Goal: Task Accomplishment & Management: Use online tool/utility

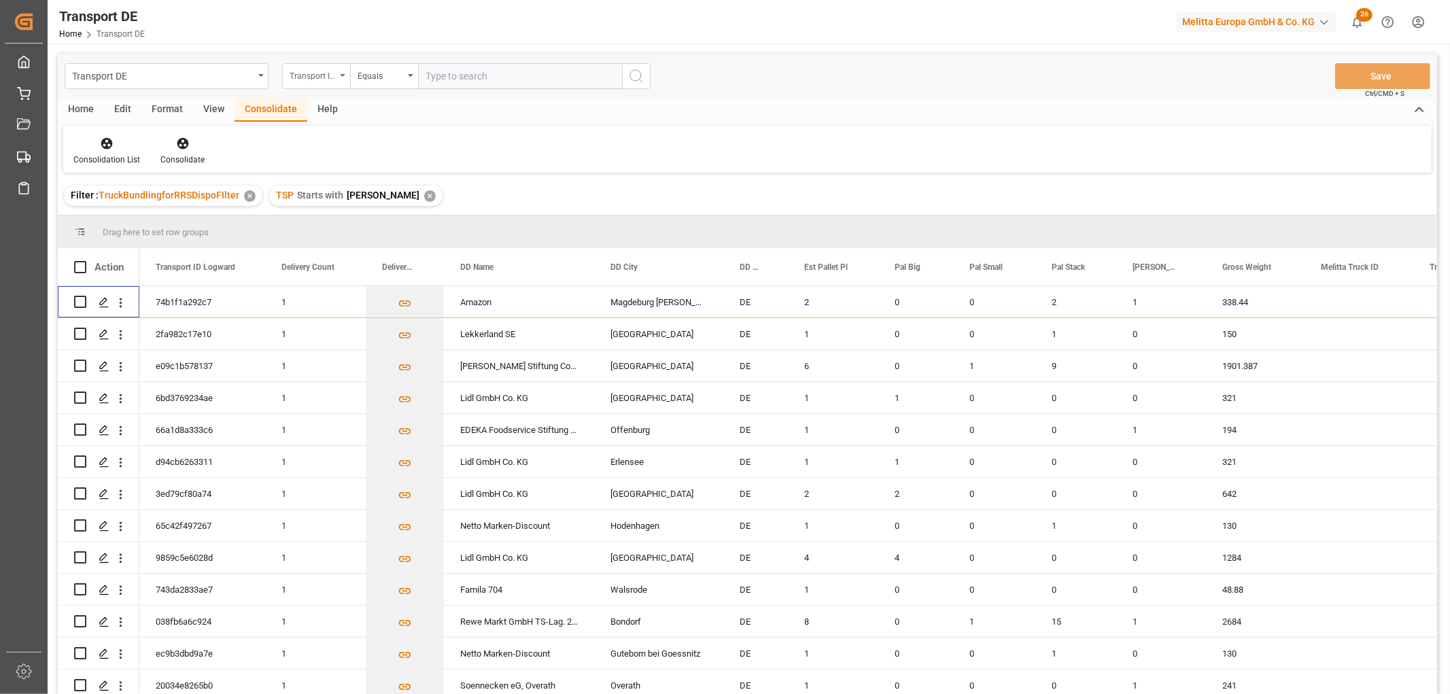
click at [309, 71] on div "Transport ID Logward" at bounding box center [313, 75] width 46 height 16
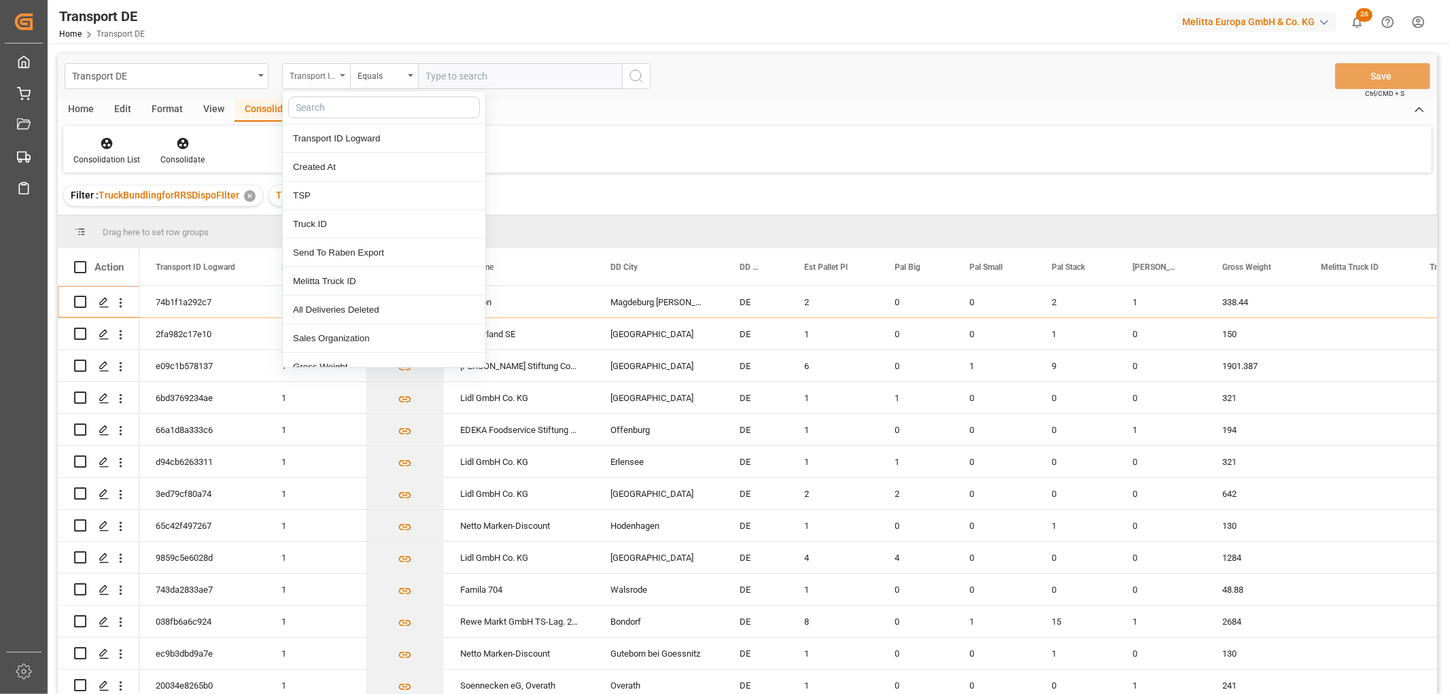
click at [309, 71] on div "Transport ID Logward" at bounding box center [313, 75] width 46 height 16
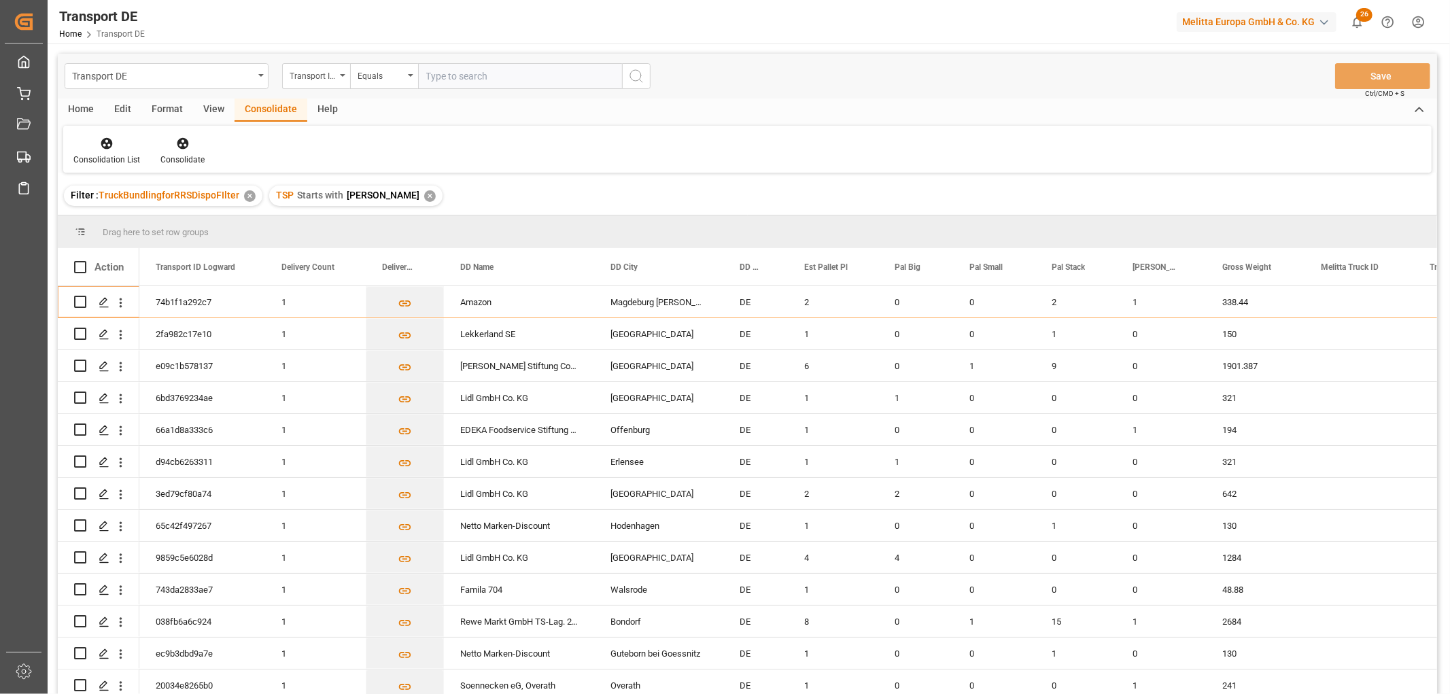
click at [424, 196] on div "✕" at bounding box center [430, 196] width 12 height 12
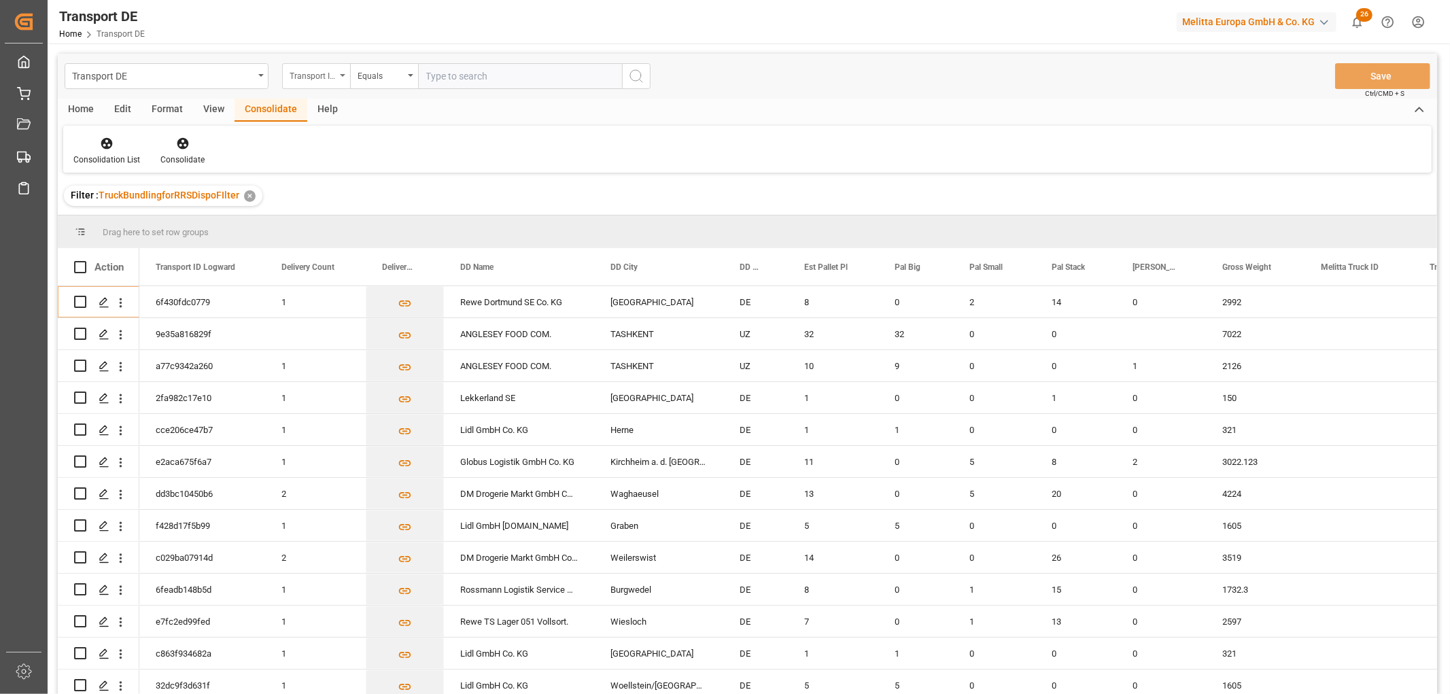
click at [321, 72] on div "Transport ID Logward" at bounding box center [313, 75] width 46 height 16
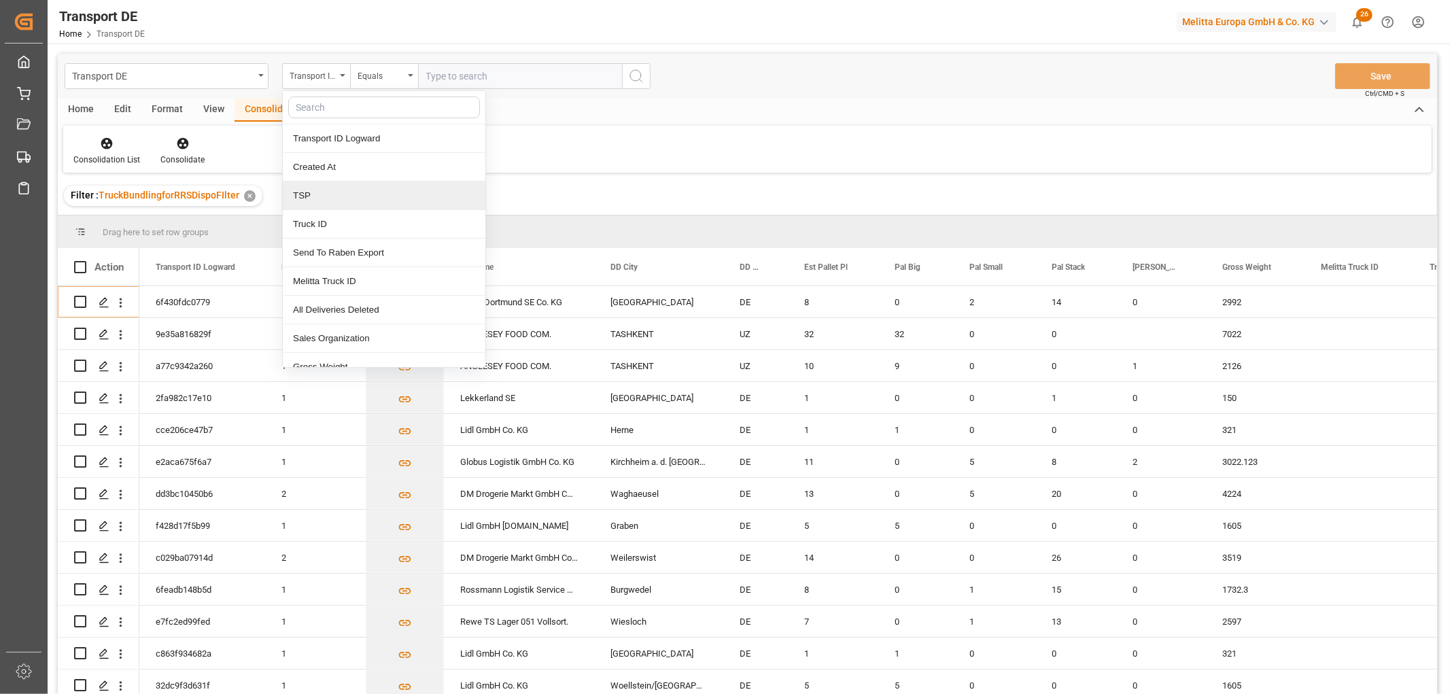
click at [326, 191] on div "TSP" at bounding box center [384, 196] width 203 height 29
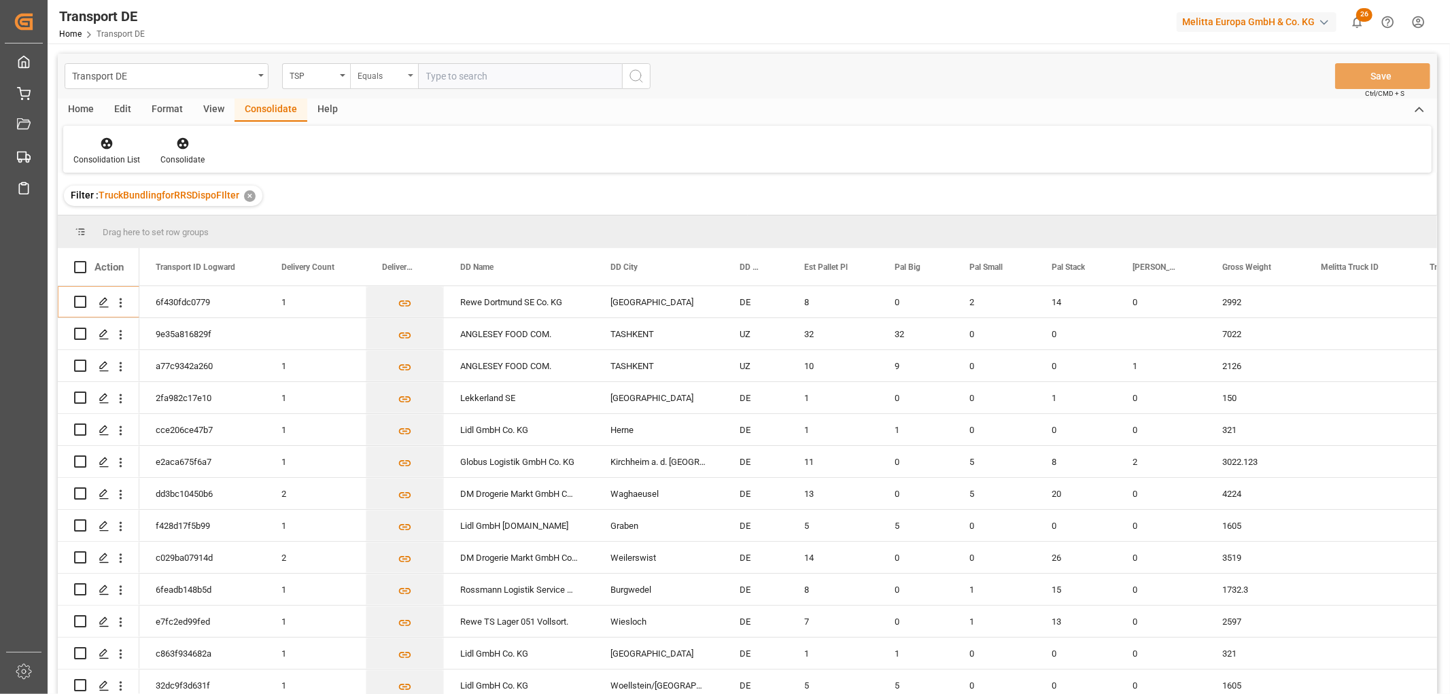
click at [375, 72] on div "Equals" at bounding box center [381, 75] width 46 height 16
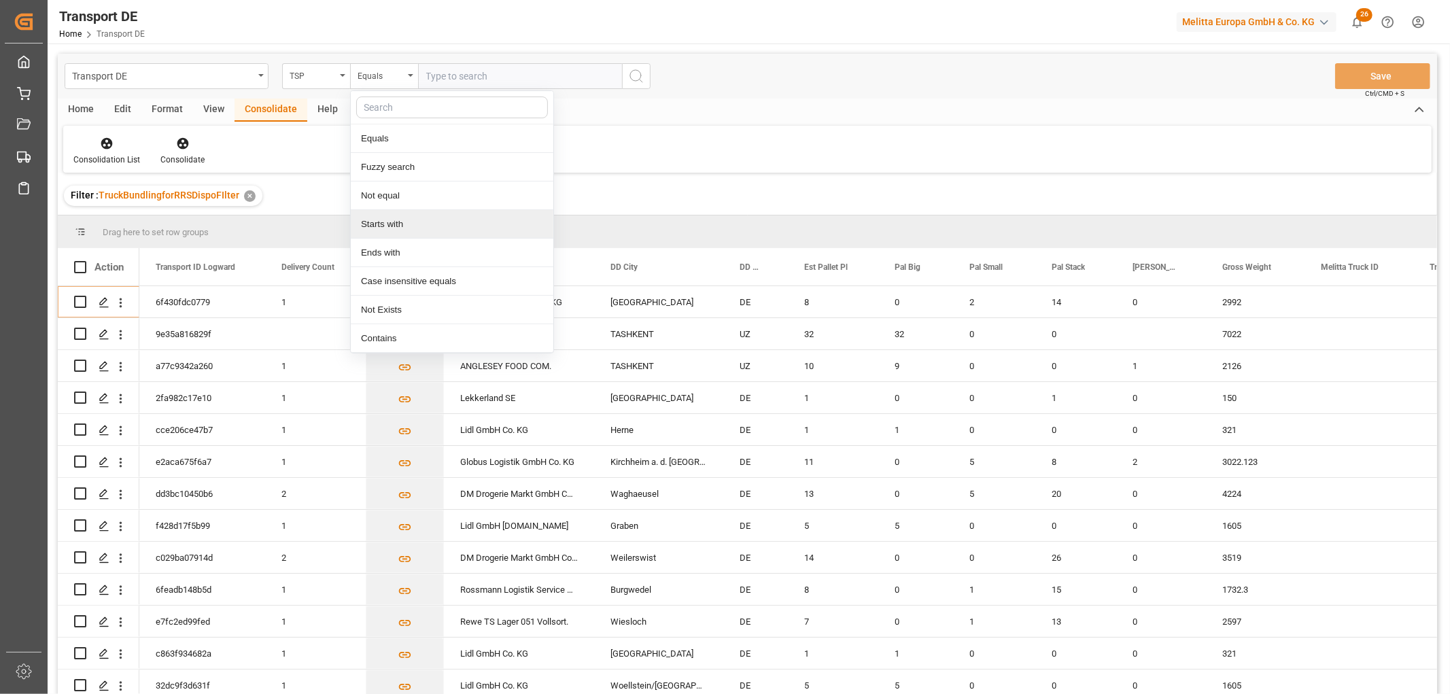
click at [388, 222] on div "Starts with" at bounding box center [452, 224] width 203 height 29
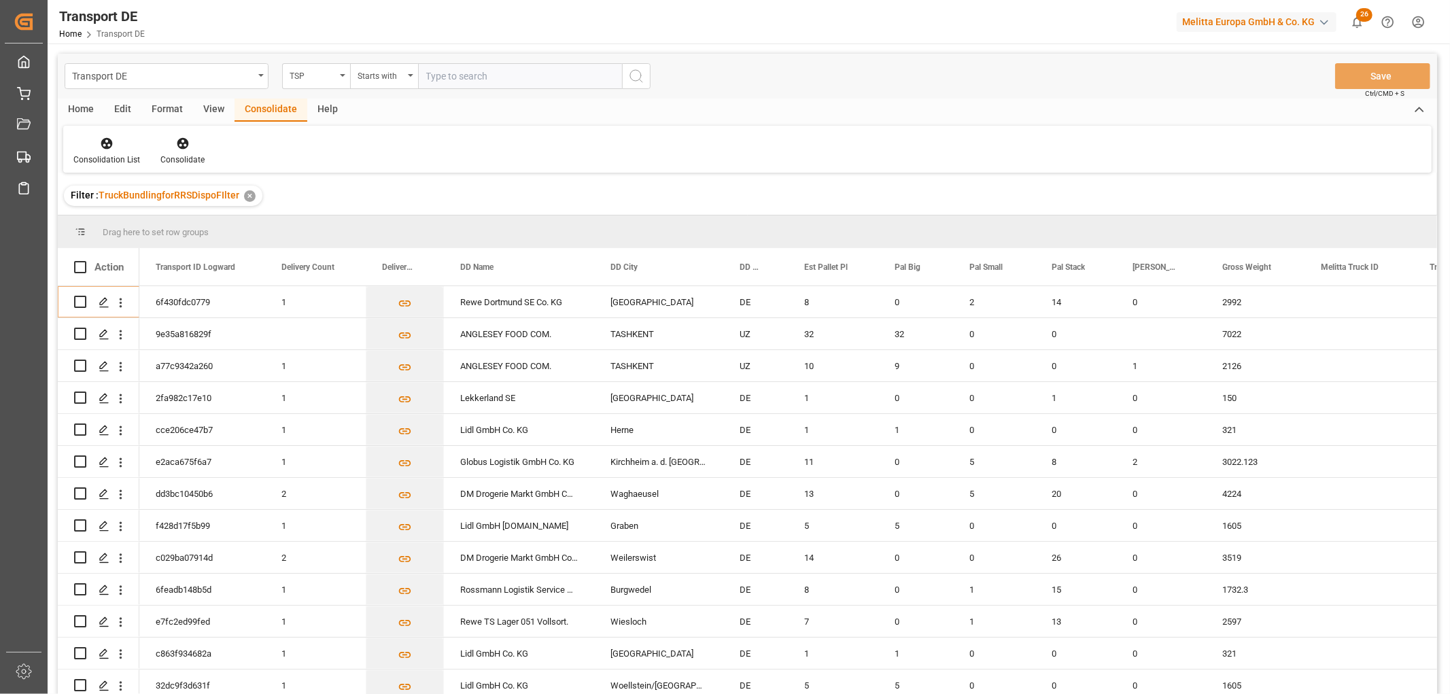
click at [449, 71] on input "text" at bounding box center [520, 76] width 204 height 26
type input "LIT DE"
click at [636, 75] on icon "search button" at bounding box center [636, 76] width 16 height 16
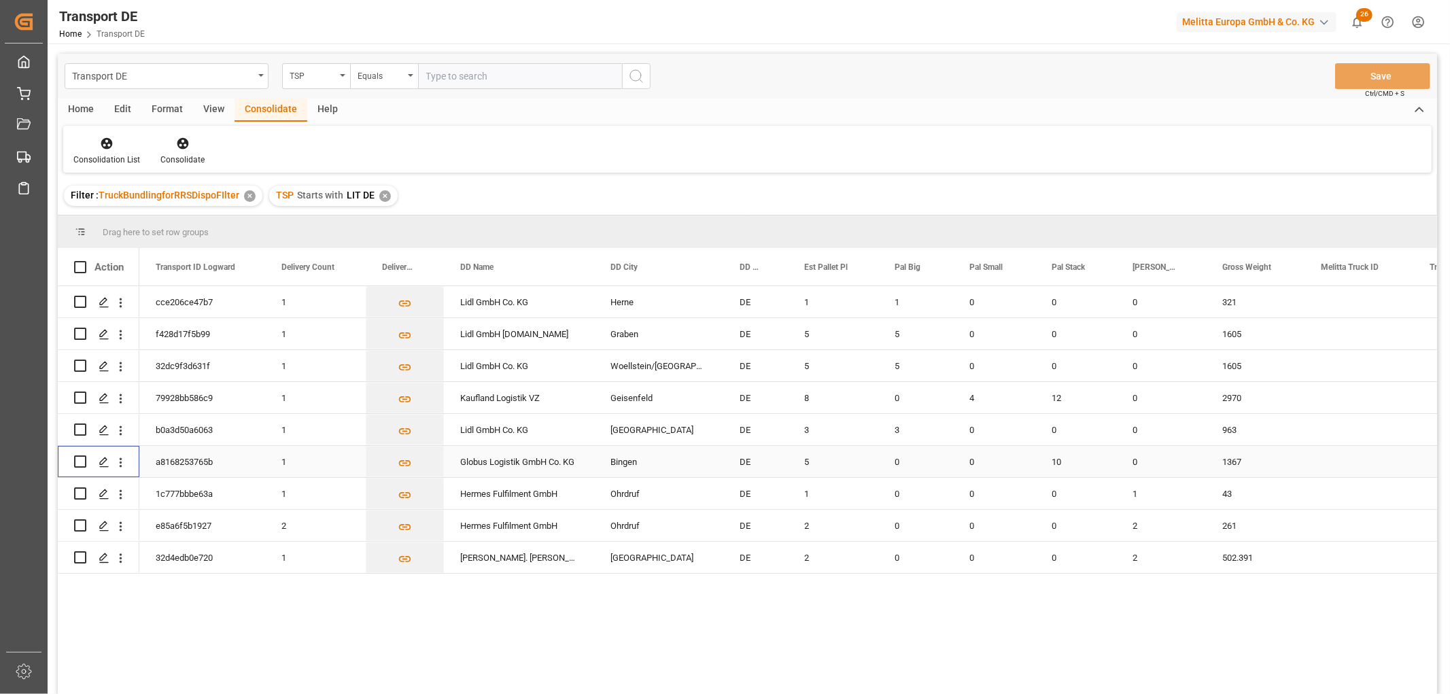
click at [82, 458] on input "Press Space to toggle row selection (unchecked)" at bounding box center [80, 462] width 12 height 12
checkbox input "true"
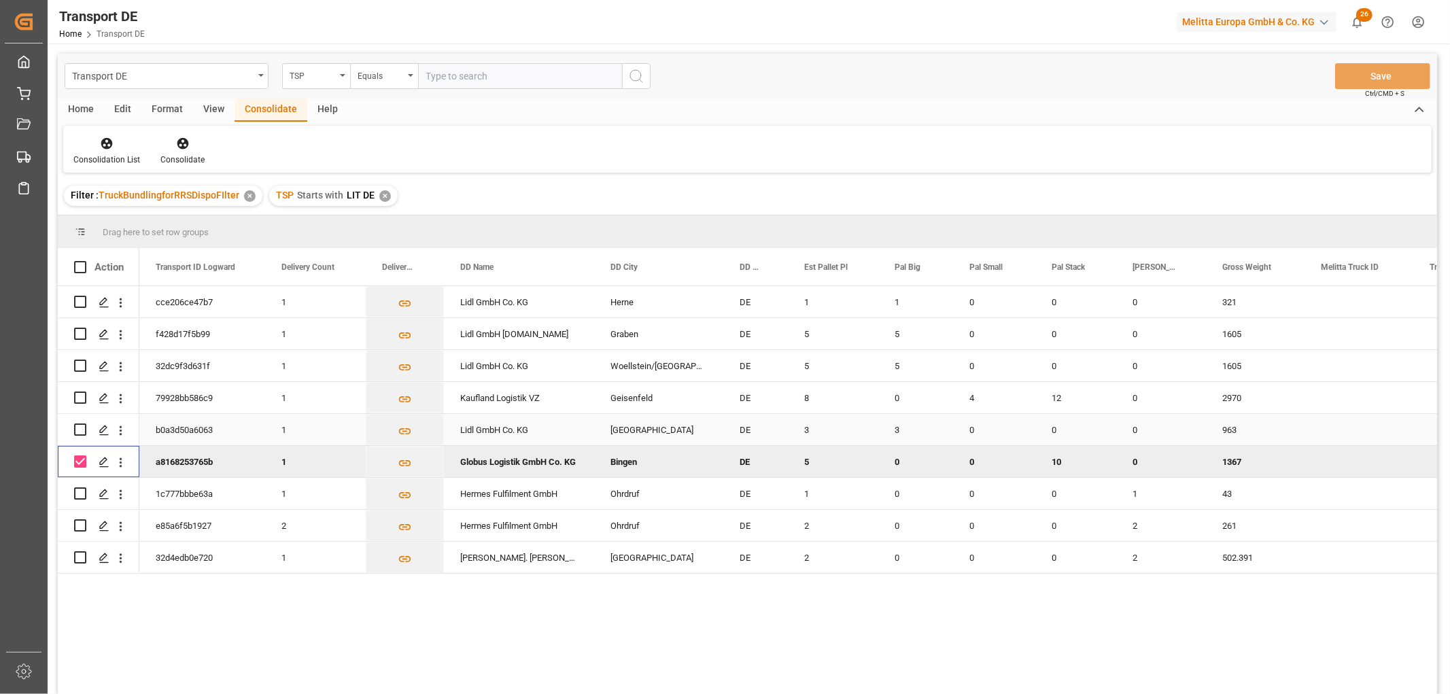
click at [78, 430] on input "Press Space to toggle row selection (unchecked)" at bounding box center [80, 430] width 12 height 12
checkbox input "true"
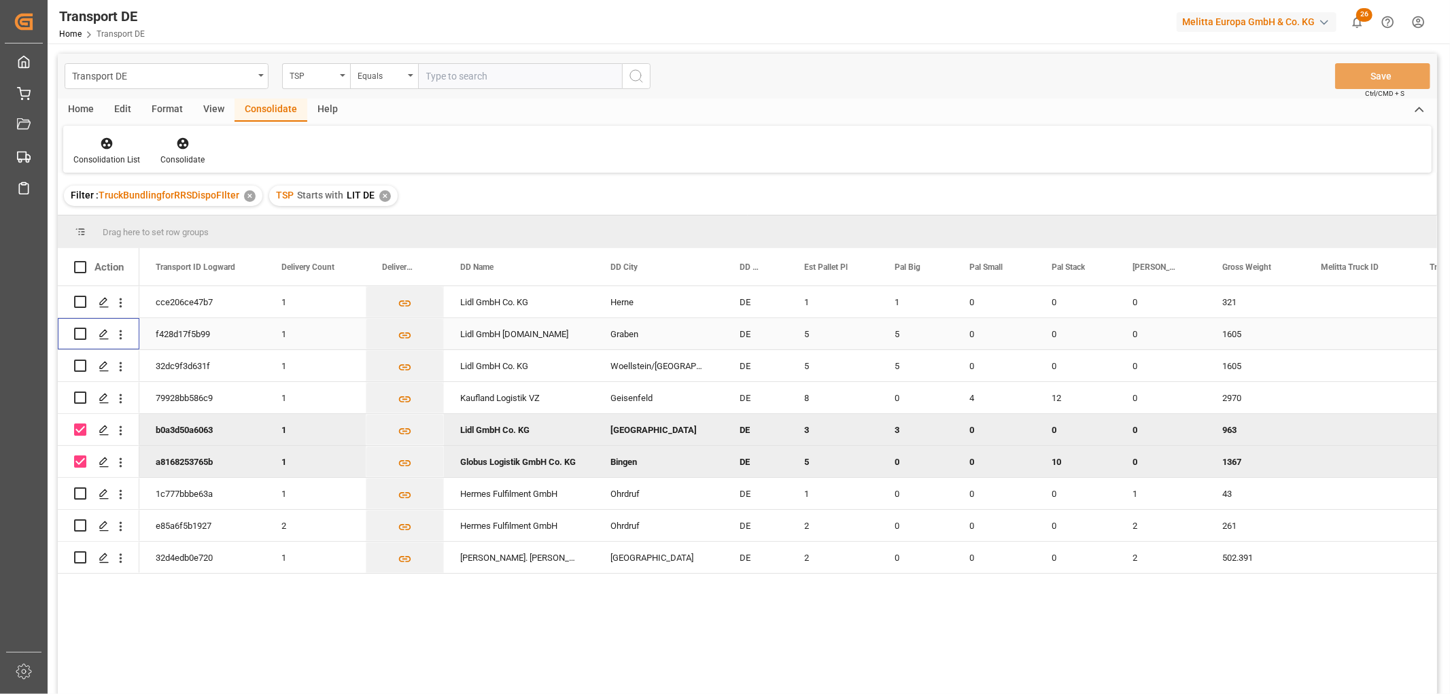
click at [83, 335] on input "Press Space to toggle row selection (unchecked)" at bounding box center [80, 334] width 12 height 12
checkbox input "true"
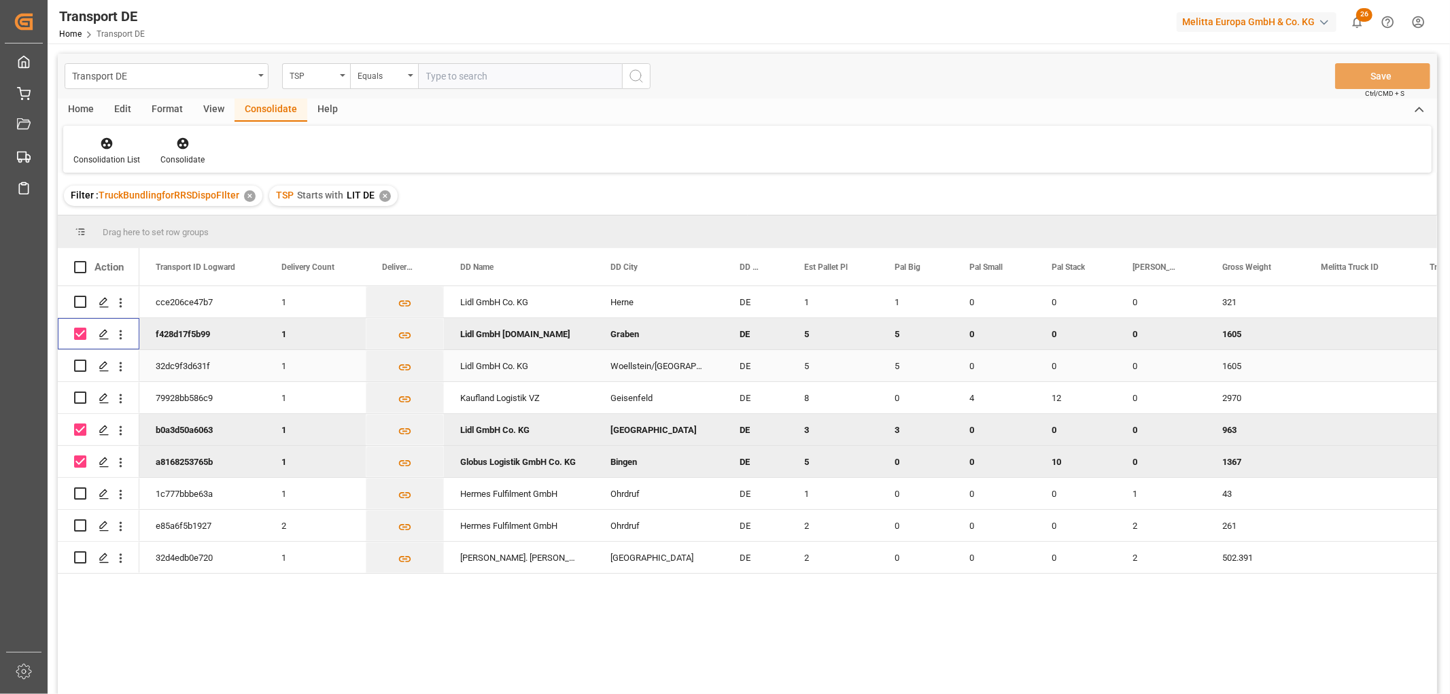
click at [79, 364] on input "Press Space to toggle row selection (unchecked)" at bounding box center [80, 366] width 12 height 12
checkbox input "true"
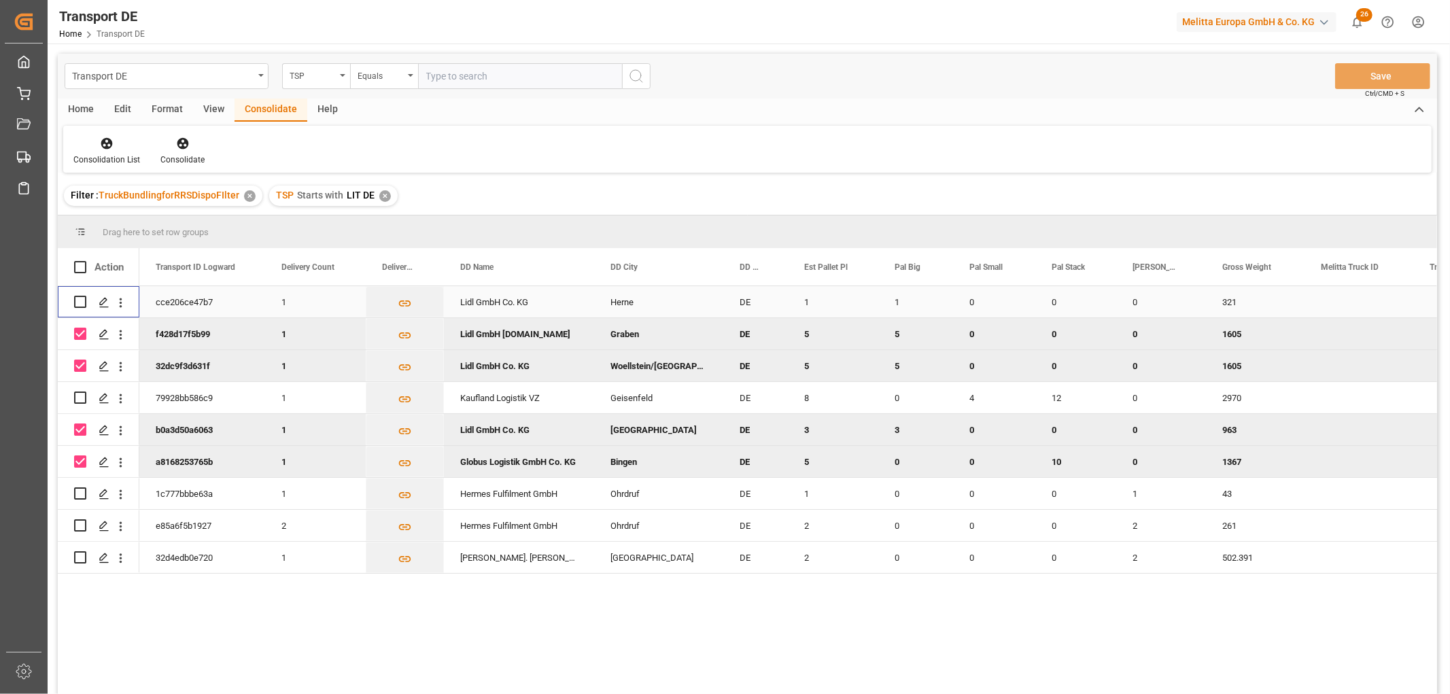
click at [82, 302] on input "Press Space to toggle row selection (unchecked)" at bounding box center [80, 302] width 12 height 12
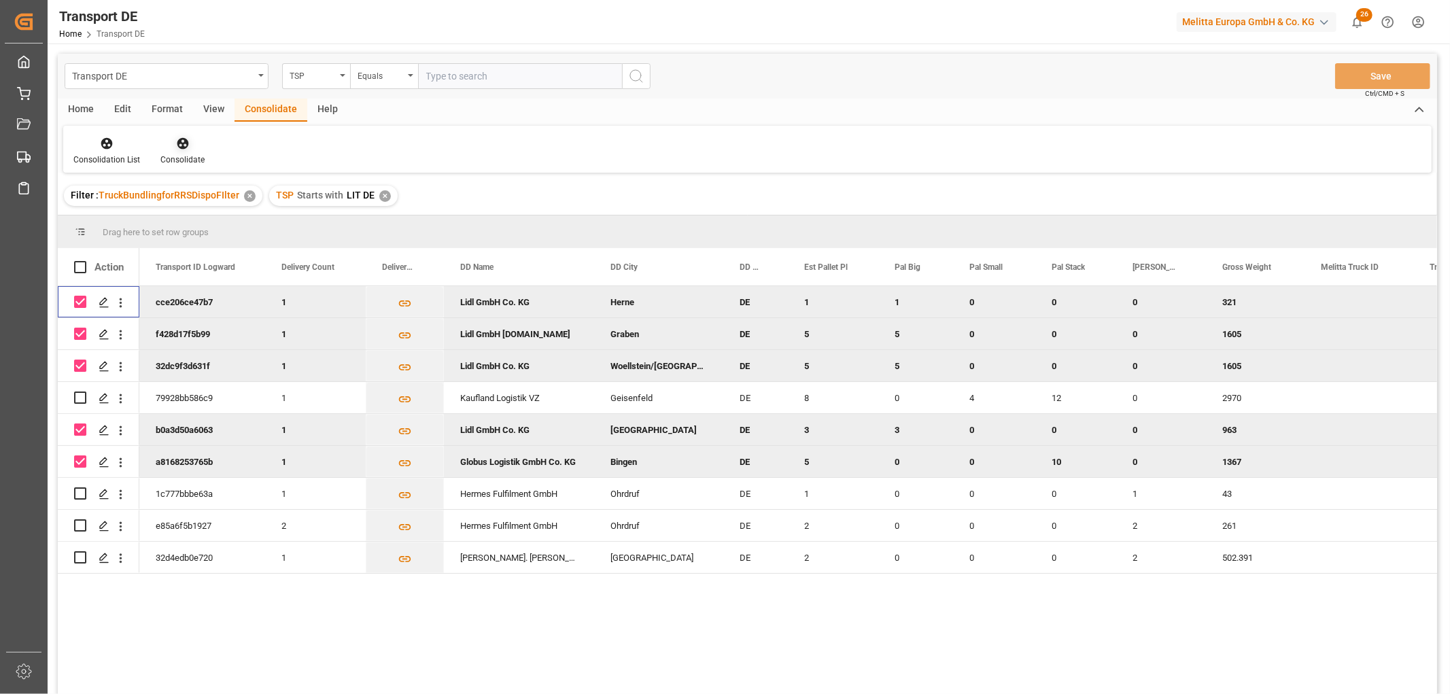
click at [181, 145] on icon at bounding box center [183, 144] width 12 height 12
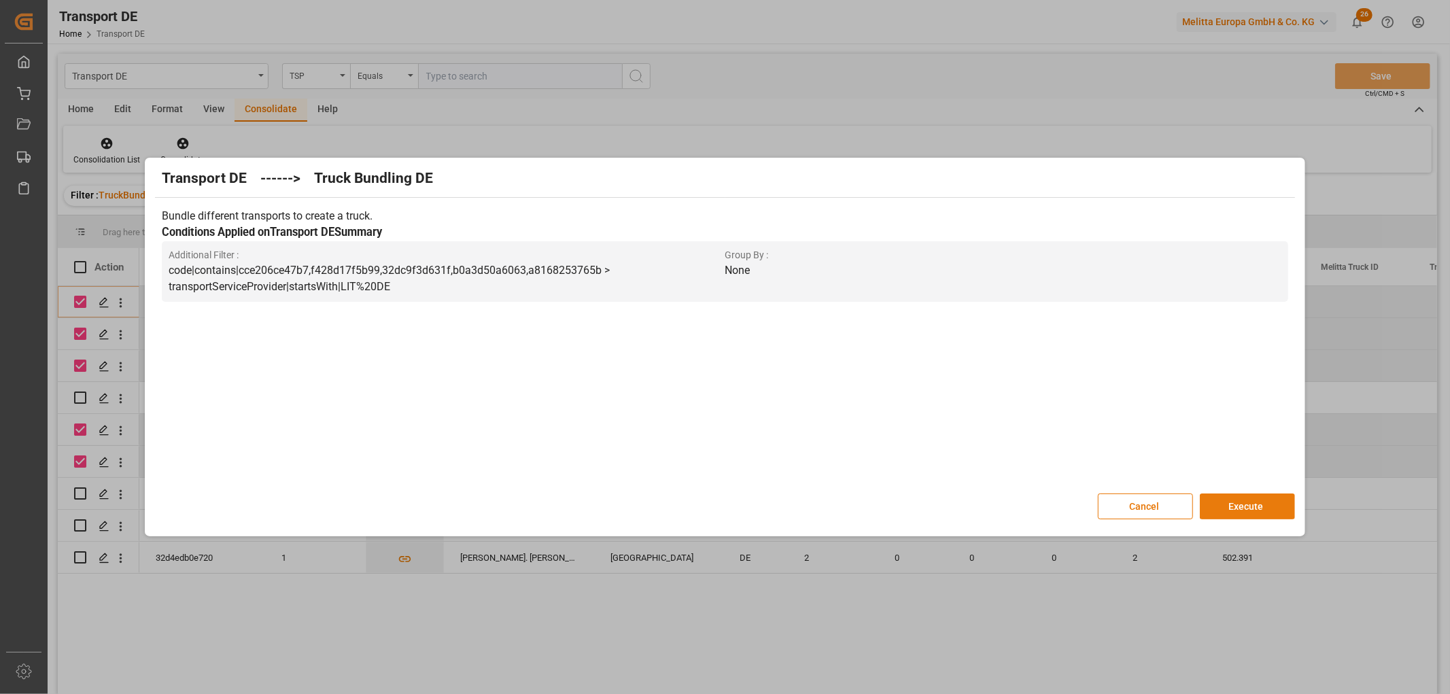
click at [1258, 498] on button "Execute" at bounding box center [1247, 507] width 95 height 26
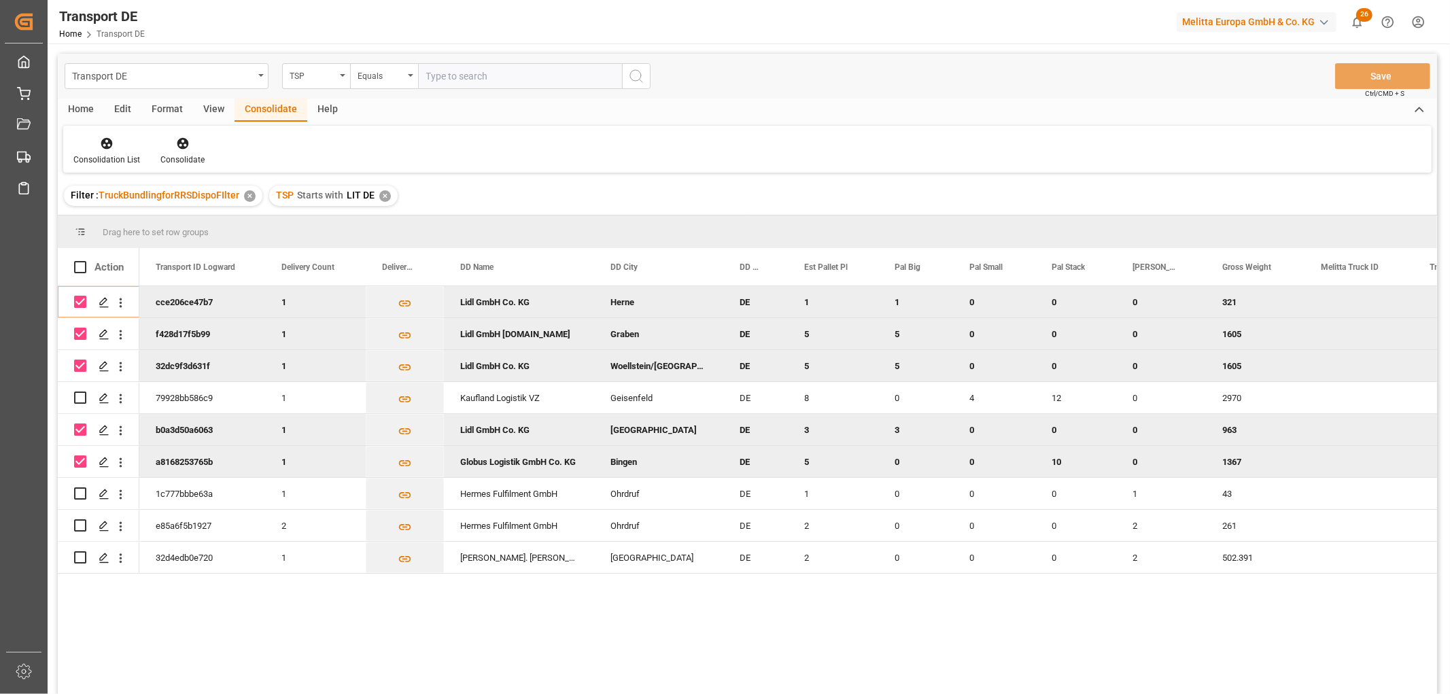
click at [80, 302] on input "Press Space to toggle row selection (checked)" at bounding box center [80, 302] width 12 height 12
checkbox input "false"
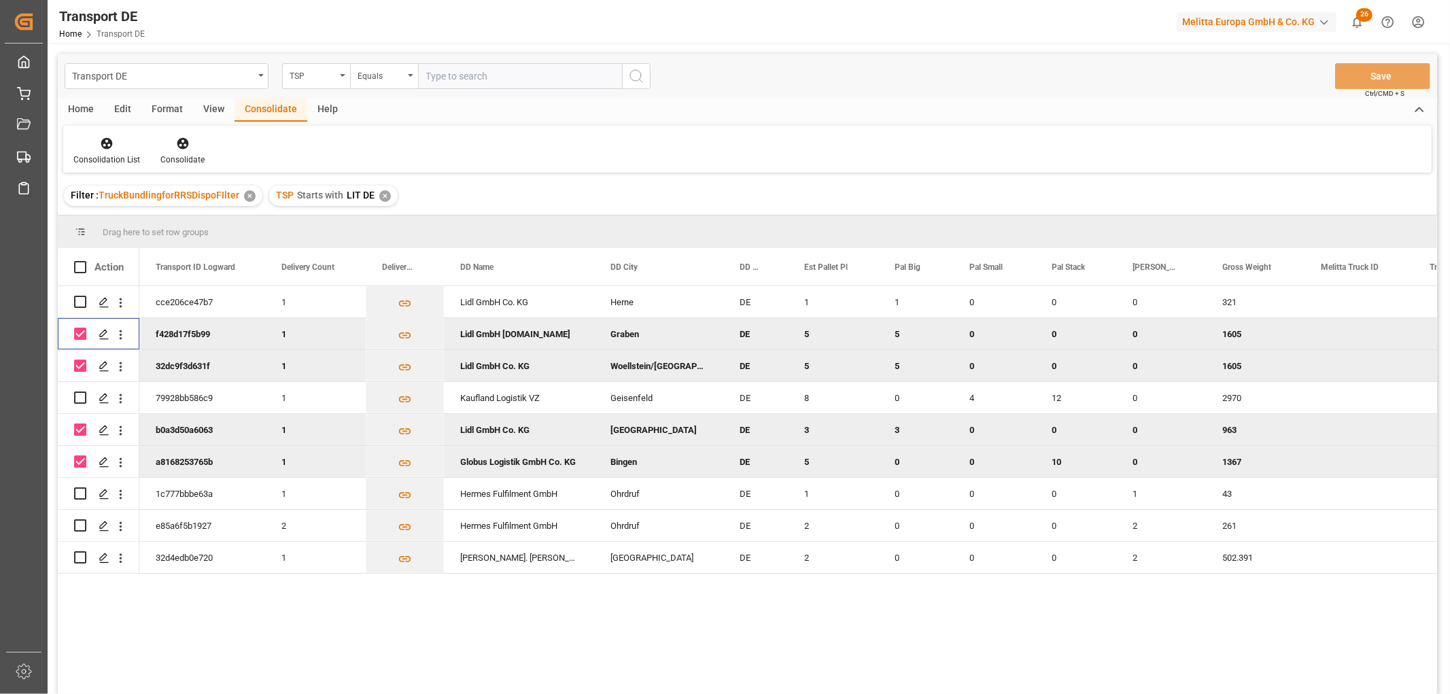
click at [79, 330] on input "Press Space to toggle row selection (checked)" at bounding box center [80, 334] width 12 height 12
checkbox input "false"
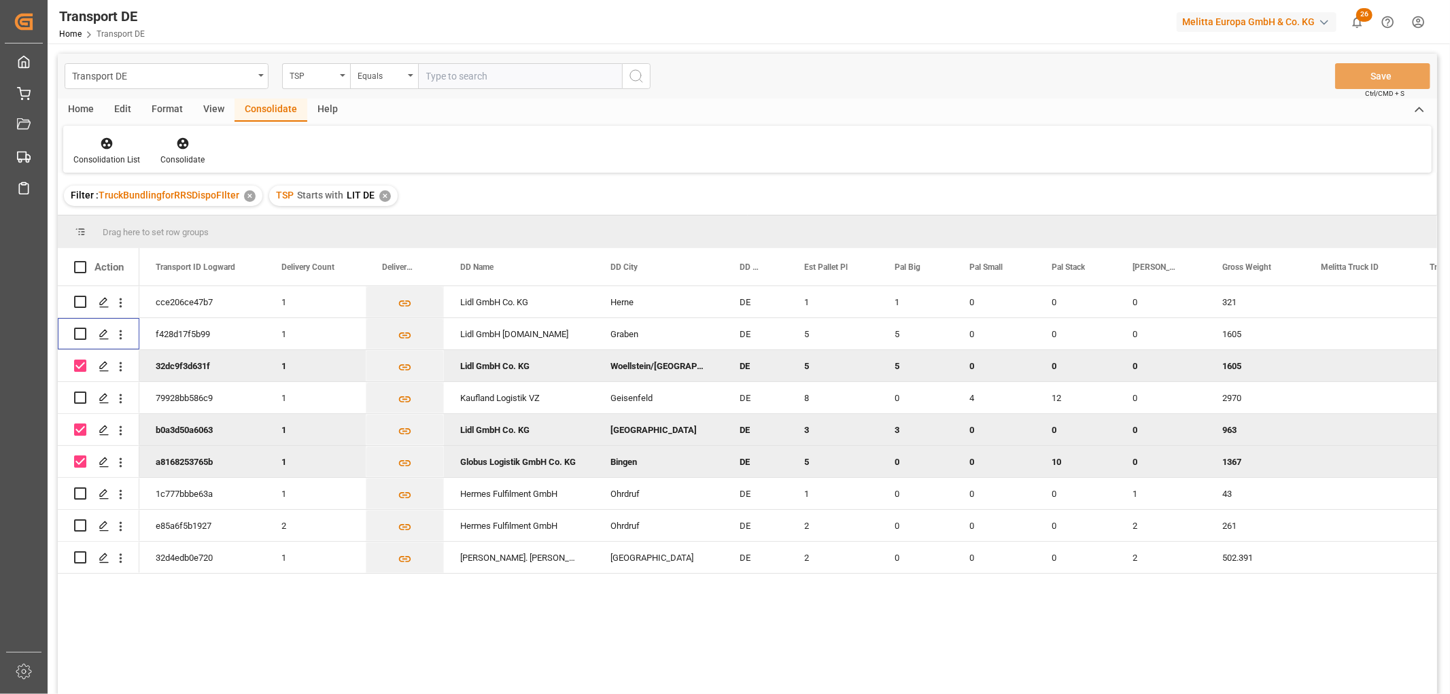
click at [80, 365] on input "Press Space to toggle row selection (checked)" at bounding box center [80, 366] width 12 height 12
checkbox input "false"
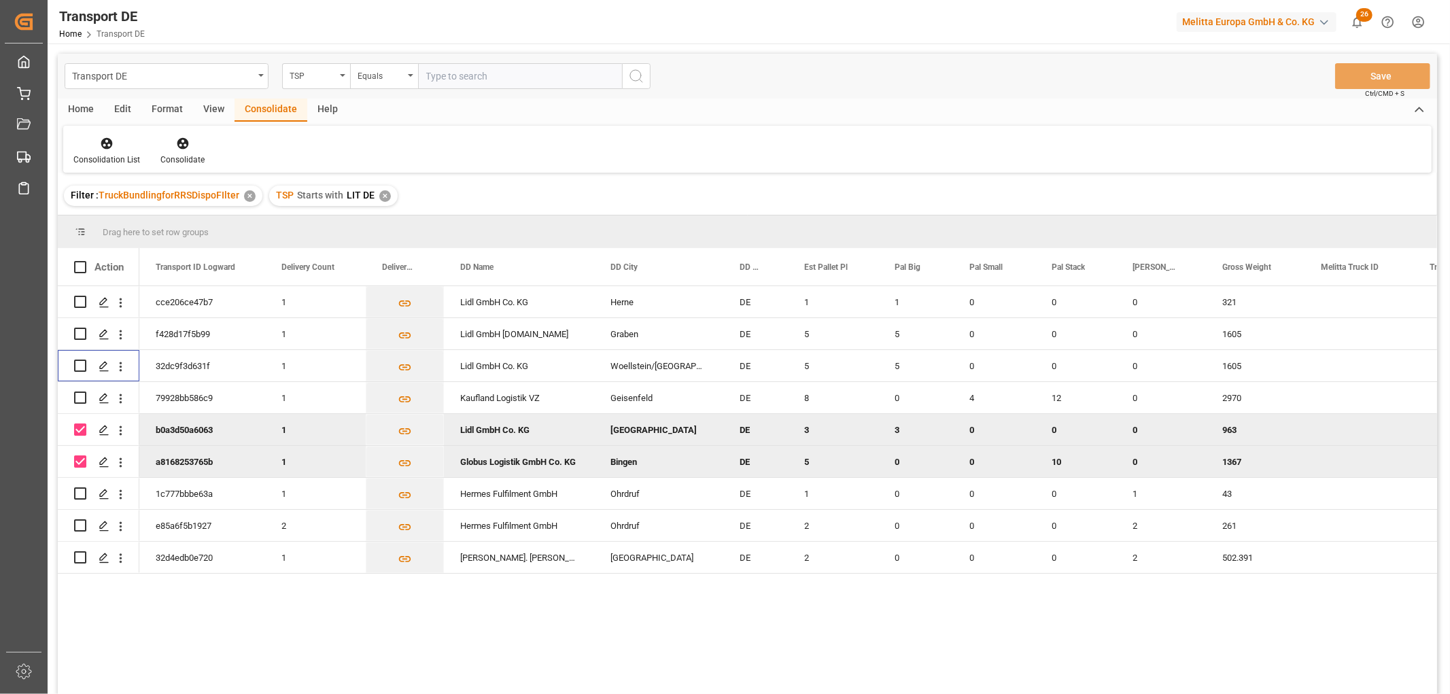
click at [78, 427] on input "Press Space to toggle row selection (checked)" at bounding box center [80, 430] width 12 height 12
checkbox input "false"
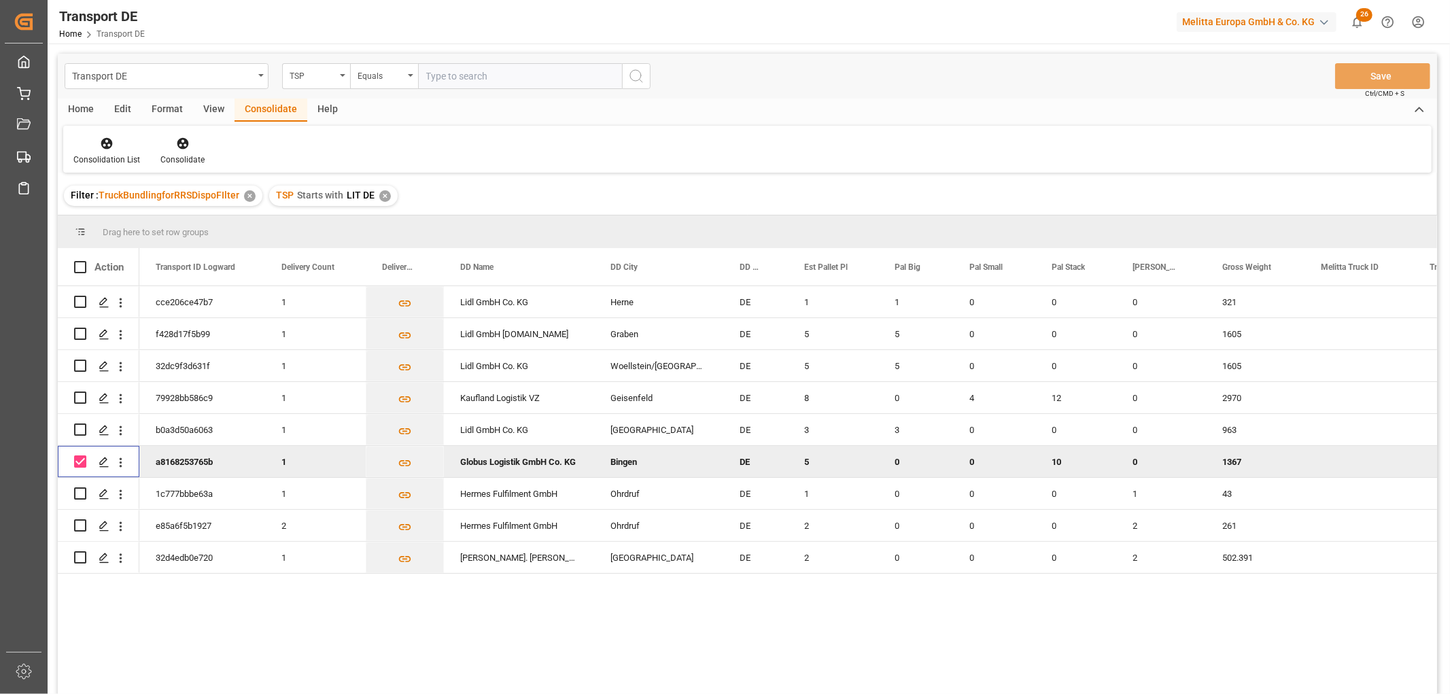
click at [78, 460] on input "Press Space to toggle row selection (checked)" at bounding box center [80, 462] width 12 height 12
checkbox input "false"
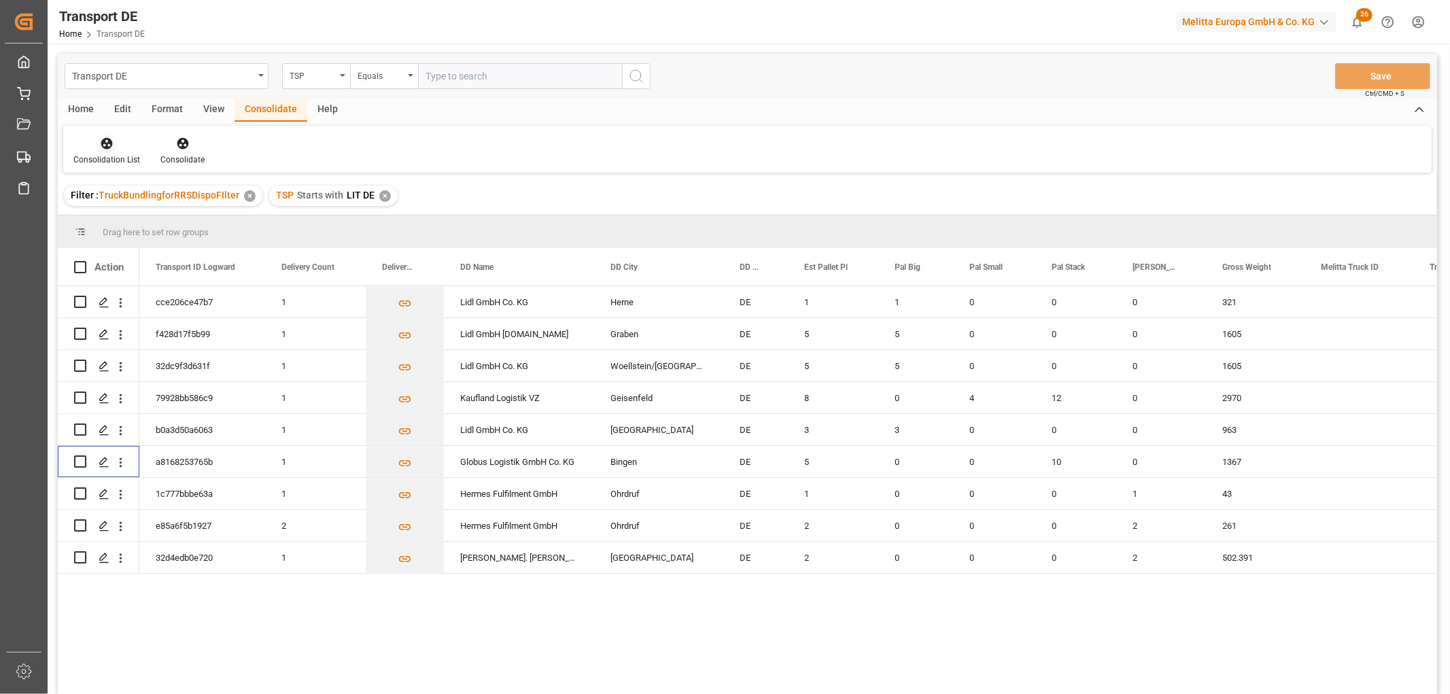
click at [103, 140] on icon at bounding box center [107, 144] width 12 height 12
click at [114, 219] on div "Transport DE TSP Equals Save Ctrl/CMD + S Home Edit Format View Consolidate Hel…" at bounding box center [748, 392] width 1380 height 677
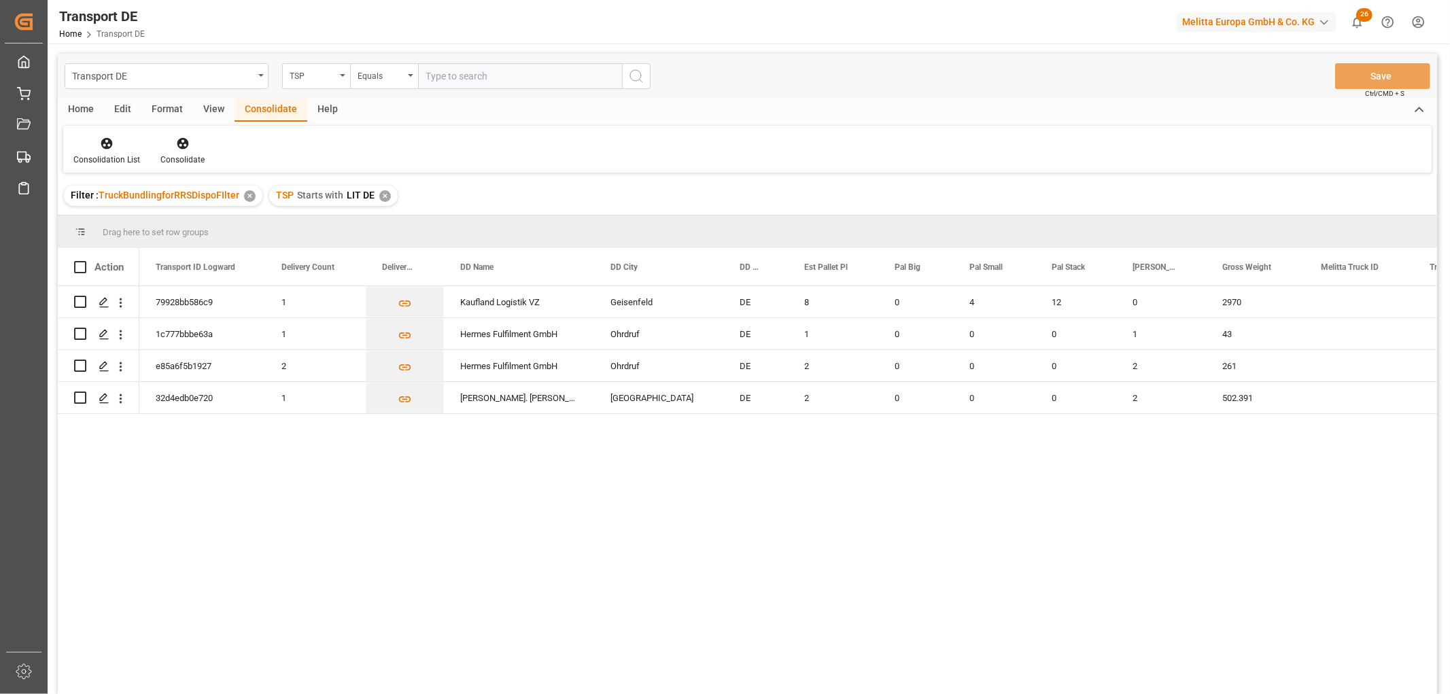
click at [381, 195] on div "✕" at bounding box center [385, 196] width 12 height 12
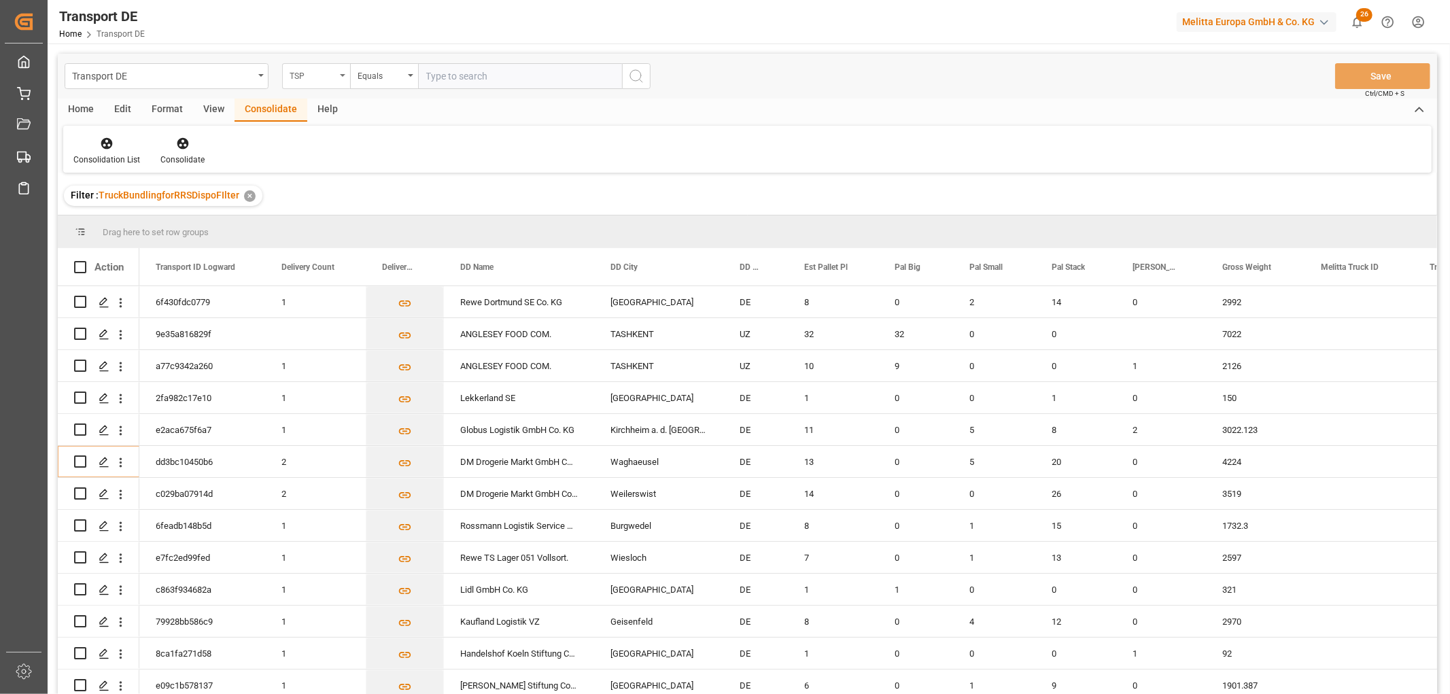
click at [302, 76] on div "TSP" at bounding box center [313, 75] width 46 height 16
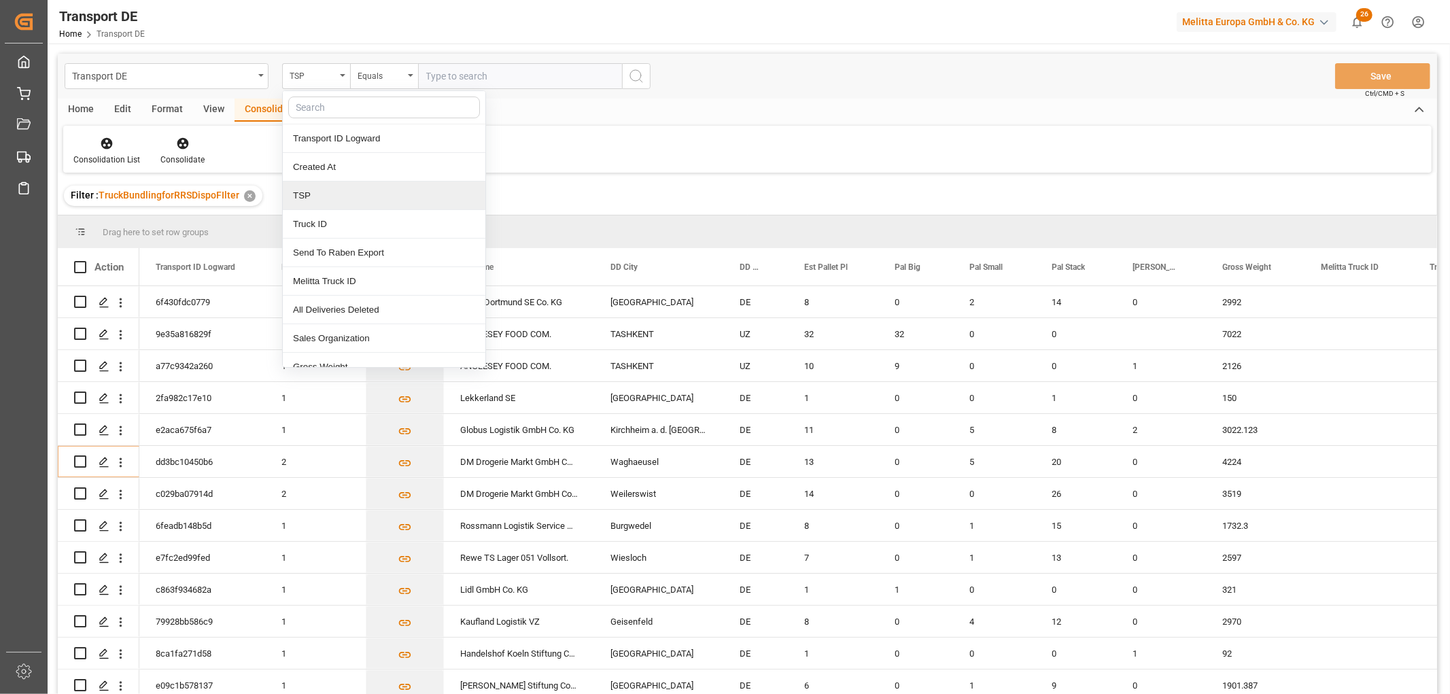
click at [320, 194] on div "TSP" at bounding box center [384, 196] width 203 height 29
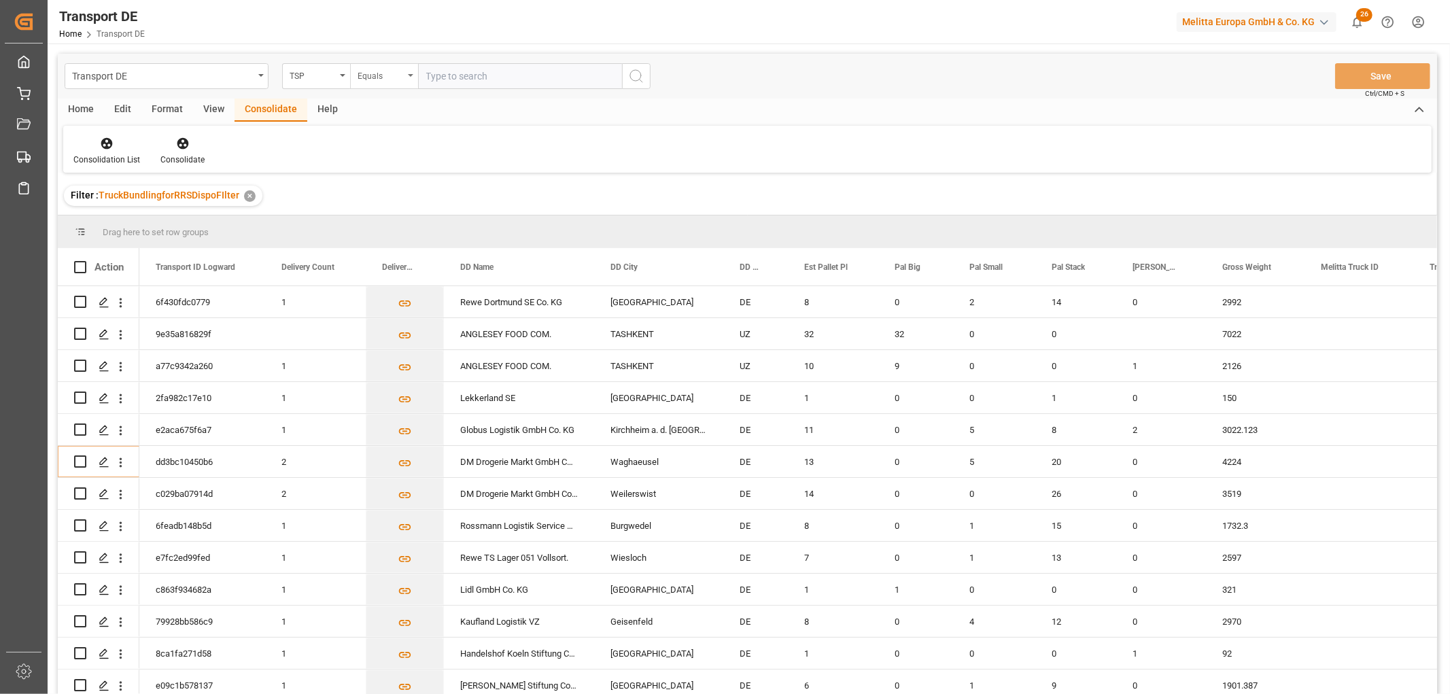
click at [371, 73] on div "Equals" at bounding box center [381, 75] width 46 height 16
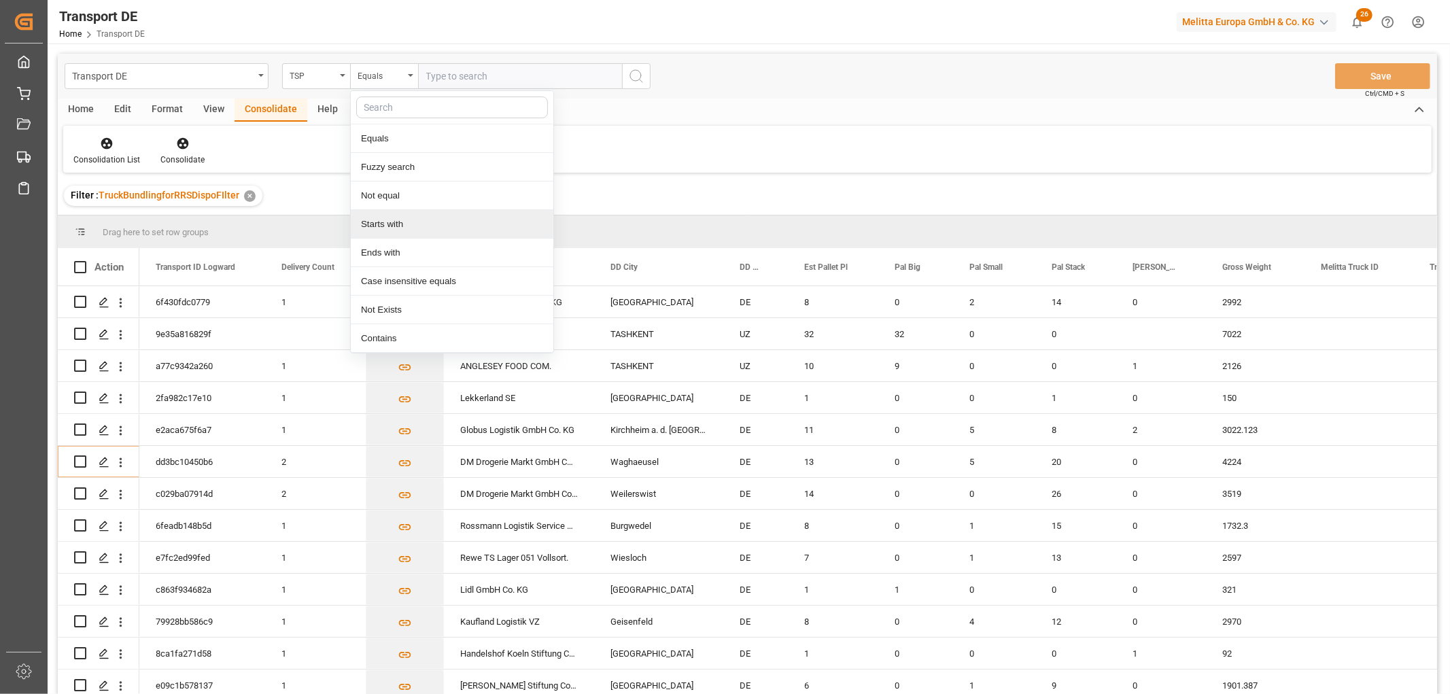
click at [378, 228] on div "Starts with" at bounding box center [452, 224] width 203 height 29
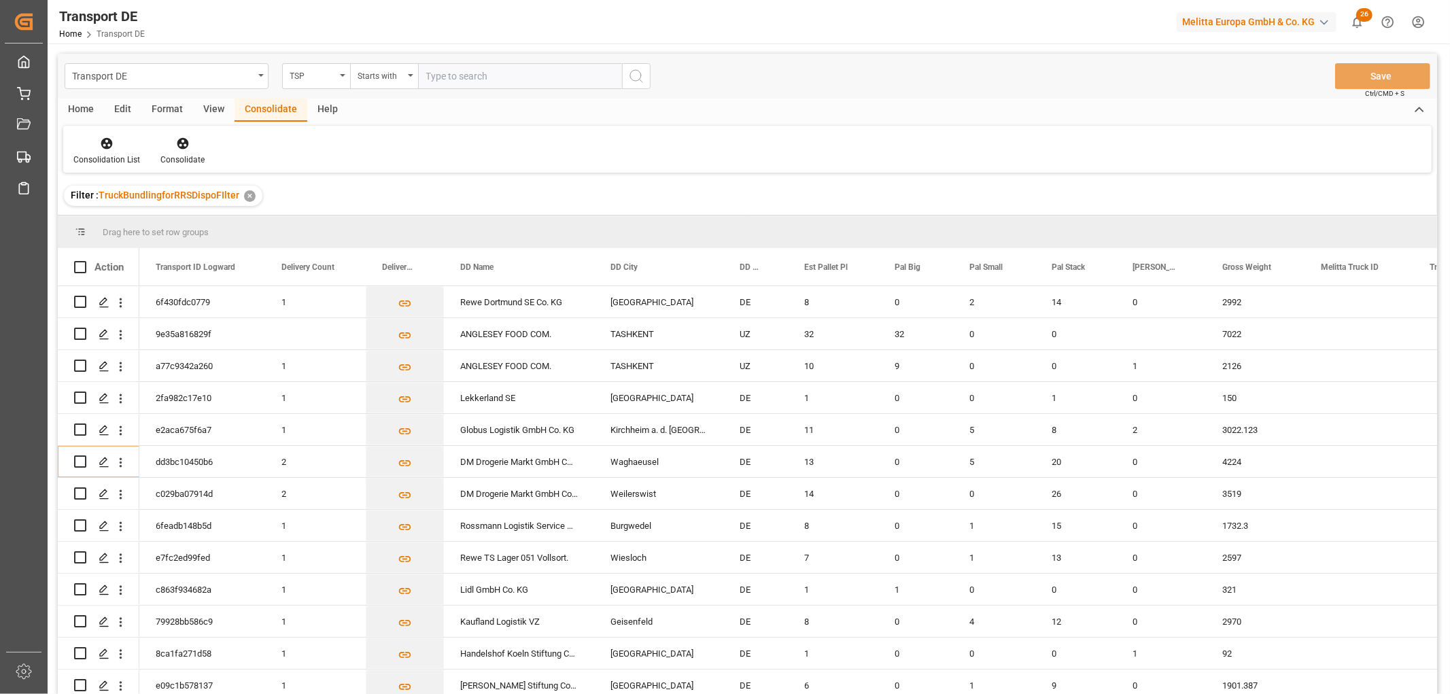
click at [459, 73] on input "text" at bounding box center [520, 76] width 204 height 26
type input "[PERSON_NAME]"
click at [633, 71] on icon "search button" at bounding box center [636, 76] width 16 height 16
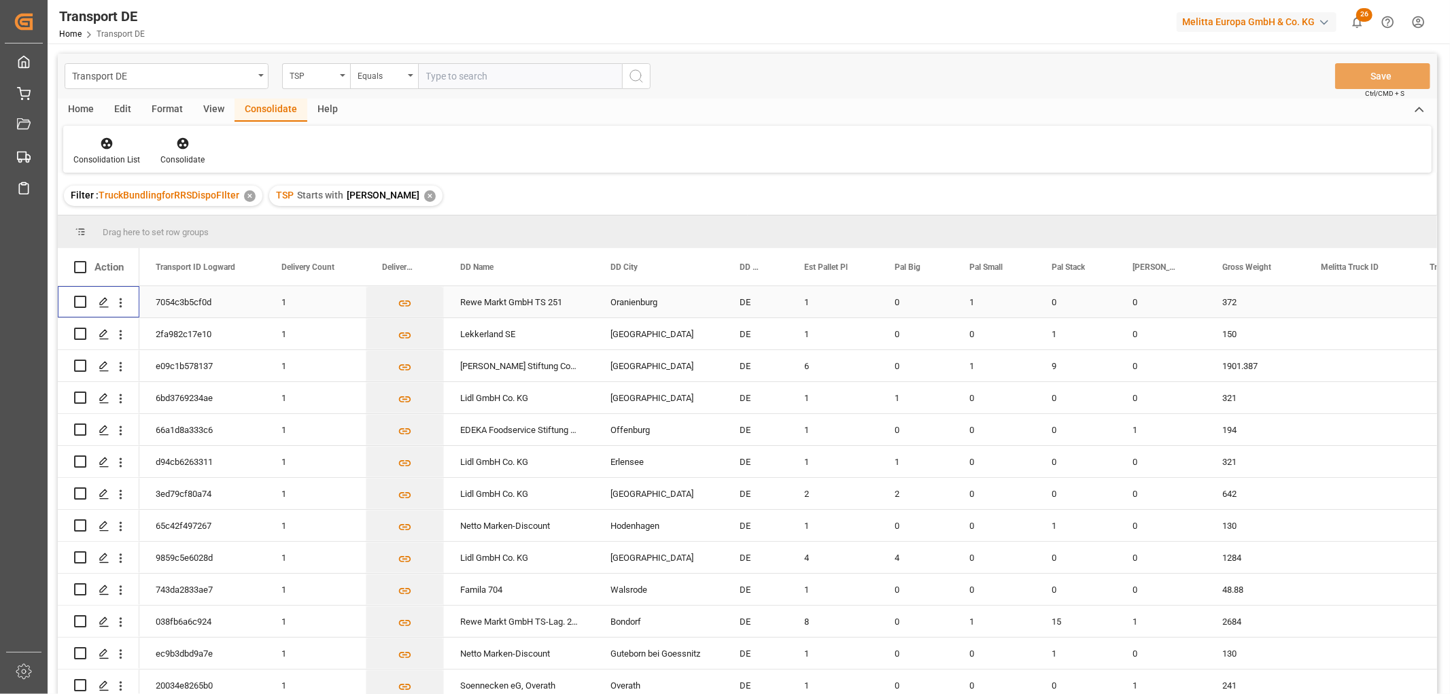
click at [80, 303] on input "Press Space to toggle row selection (unchecked)" at bounding box center [80, 302] width 12 height 12
checkbox input "true"
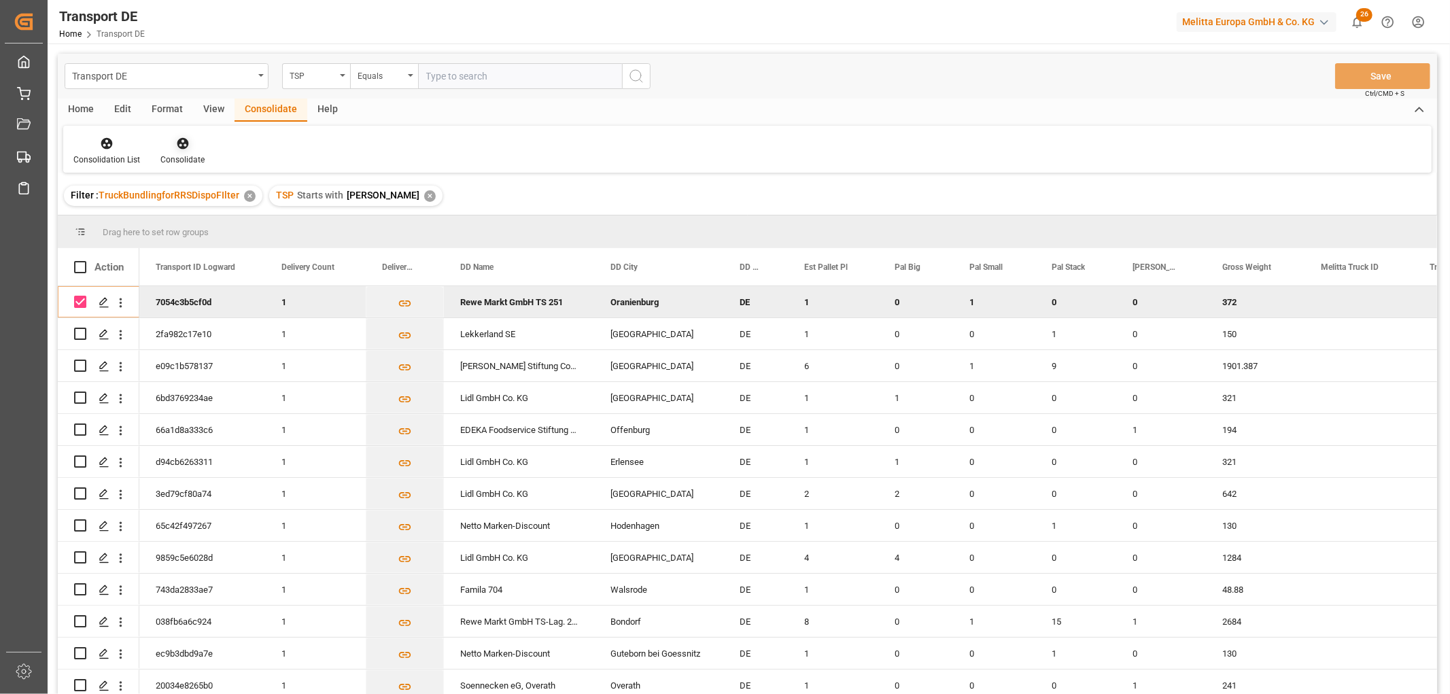
click at [179, 143] on icon at bounding box center [183, 144] width 12 height 12
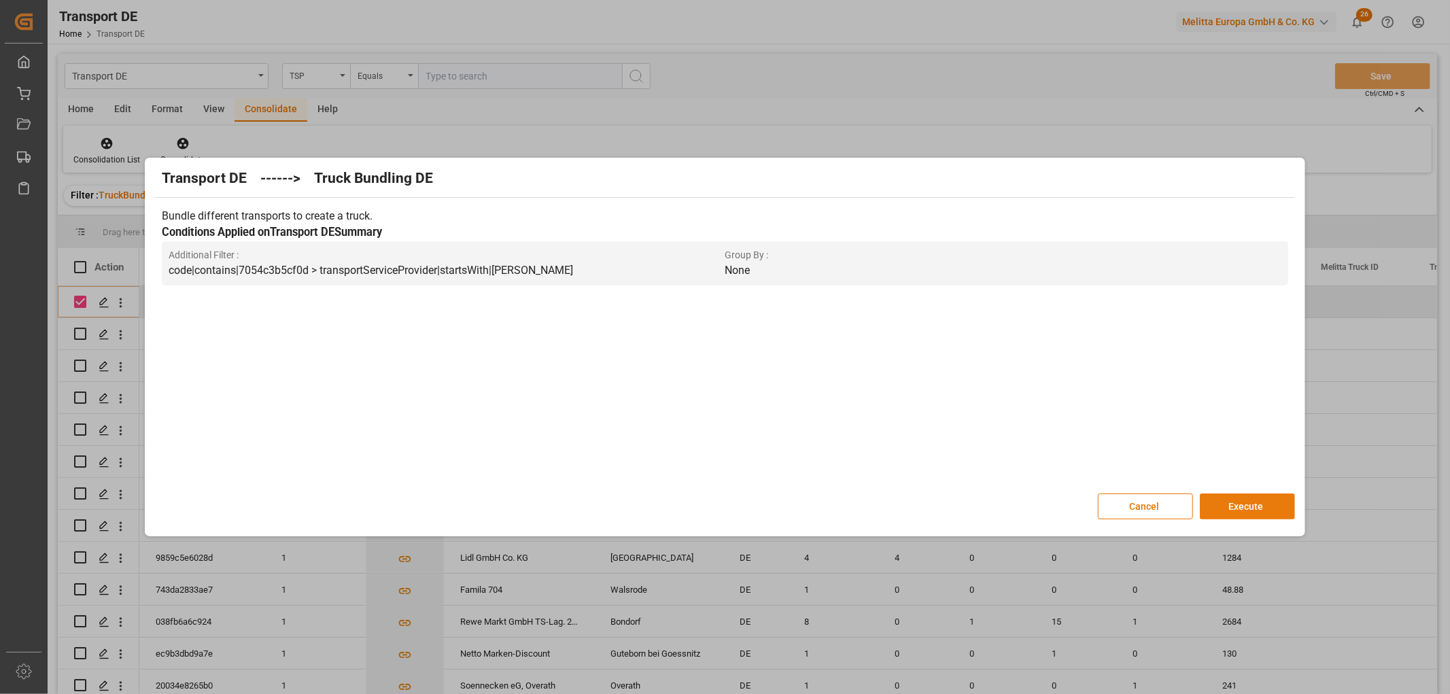
click at [1253, 506] on button "Execute" at bounding box center [1247, 507] width 95 height 26
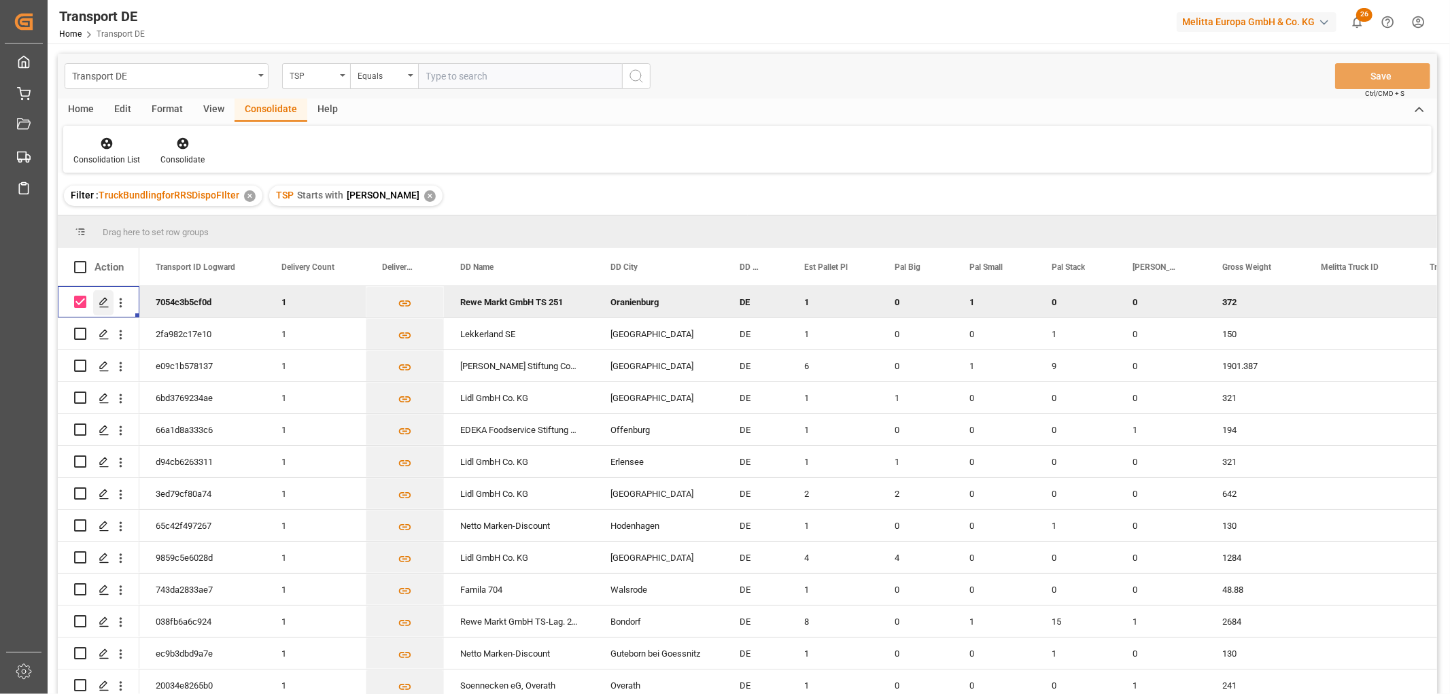
click at [102, 301] on icon "Press SPACE to deselect this row." at bounding box center [104, 302] width 11 height 11
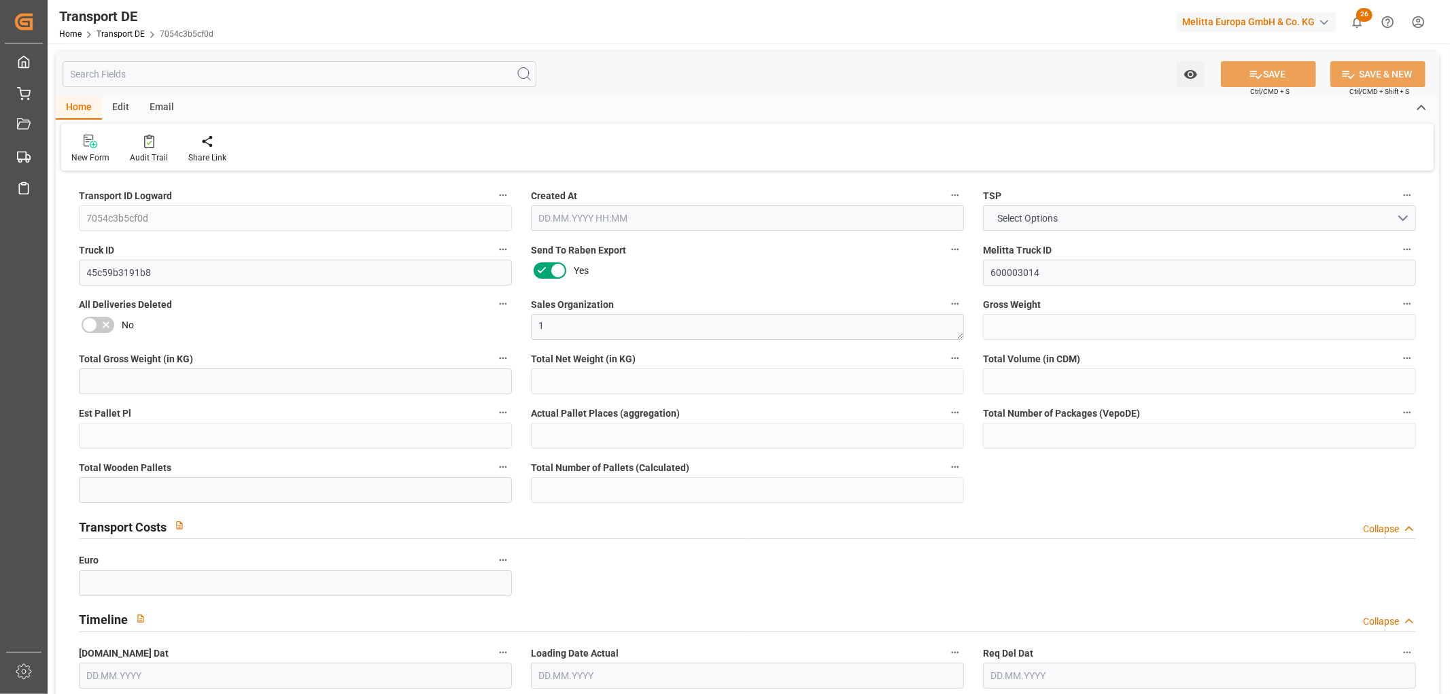
type input "372"
type input "341.28"
type input "308.736"
type input "973.44"
type input "1"
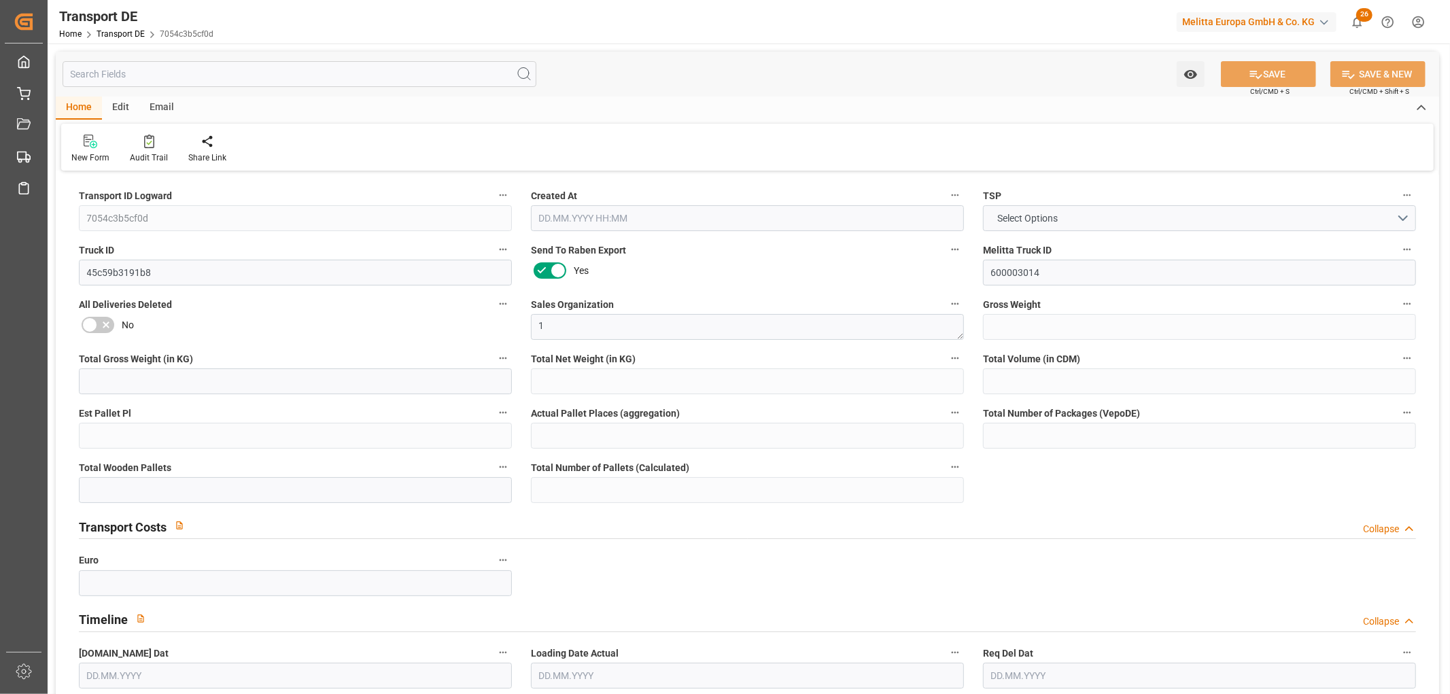
type input "0"
type input "1"
type input "0"
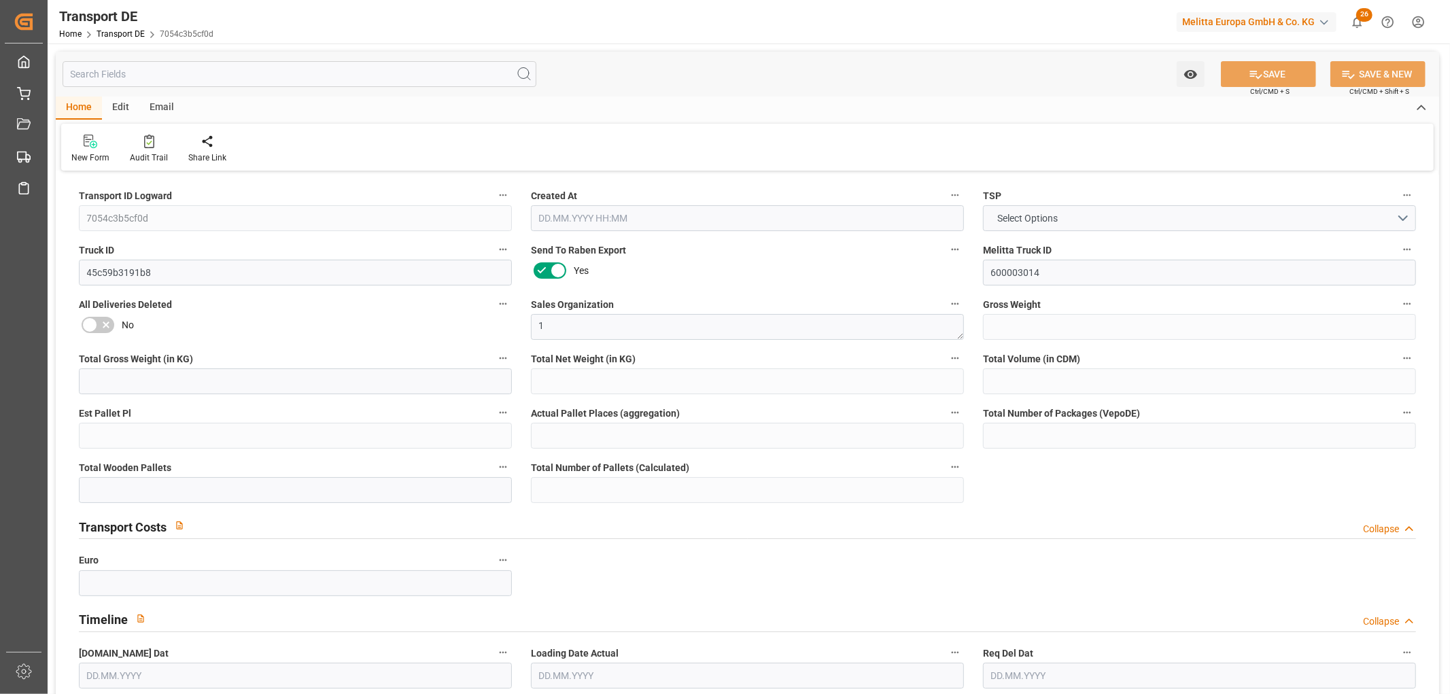
type input "16"
type input "0"
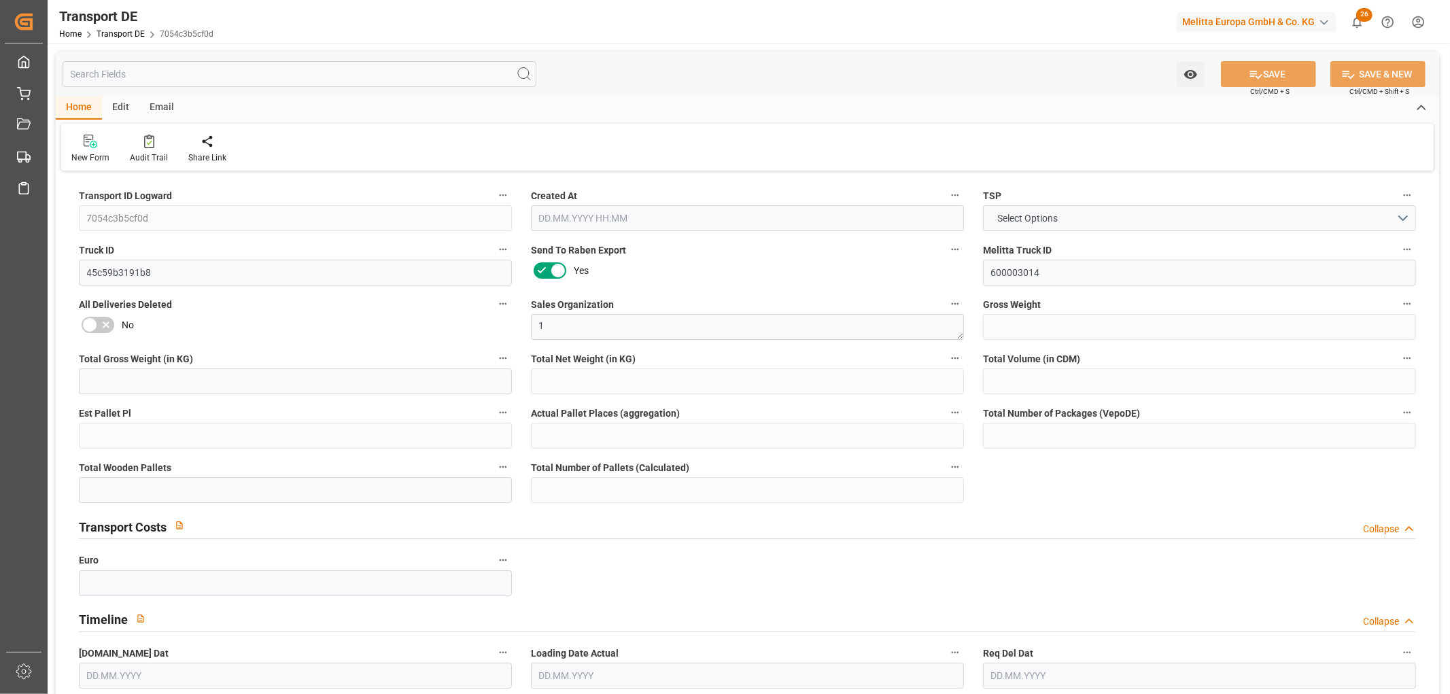
type input "0"
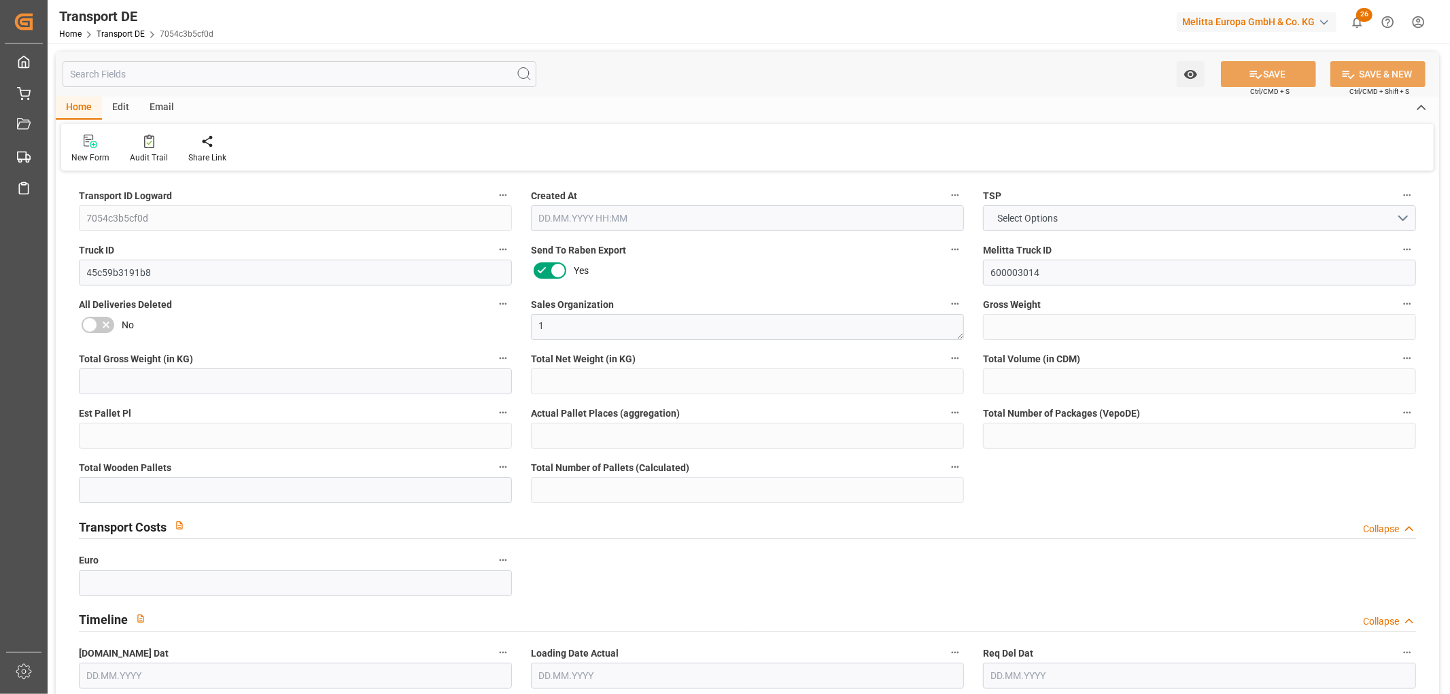
type input "0"
type input "1"
type input "0"
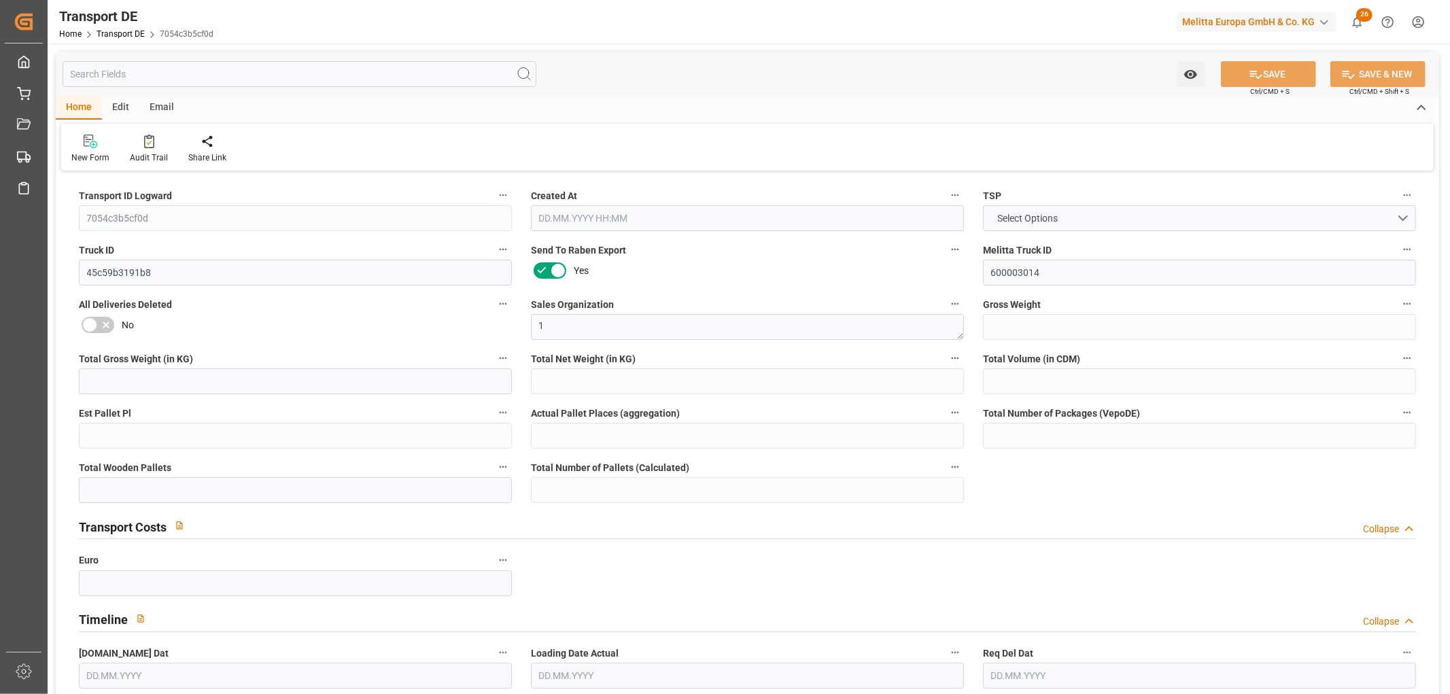
type input "0"
type input "1"
type input "0"
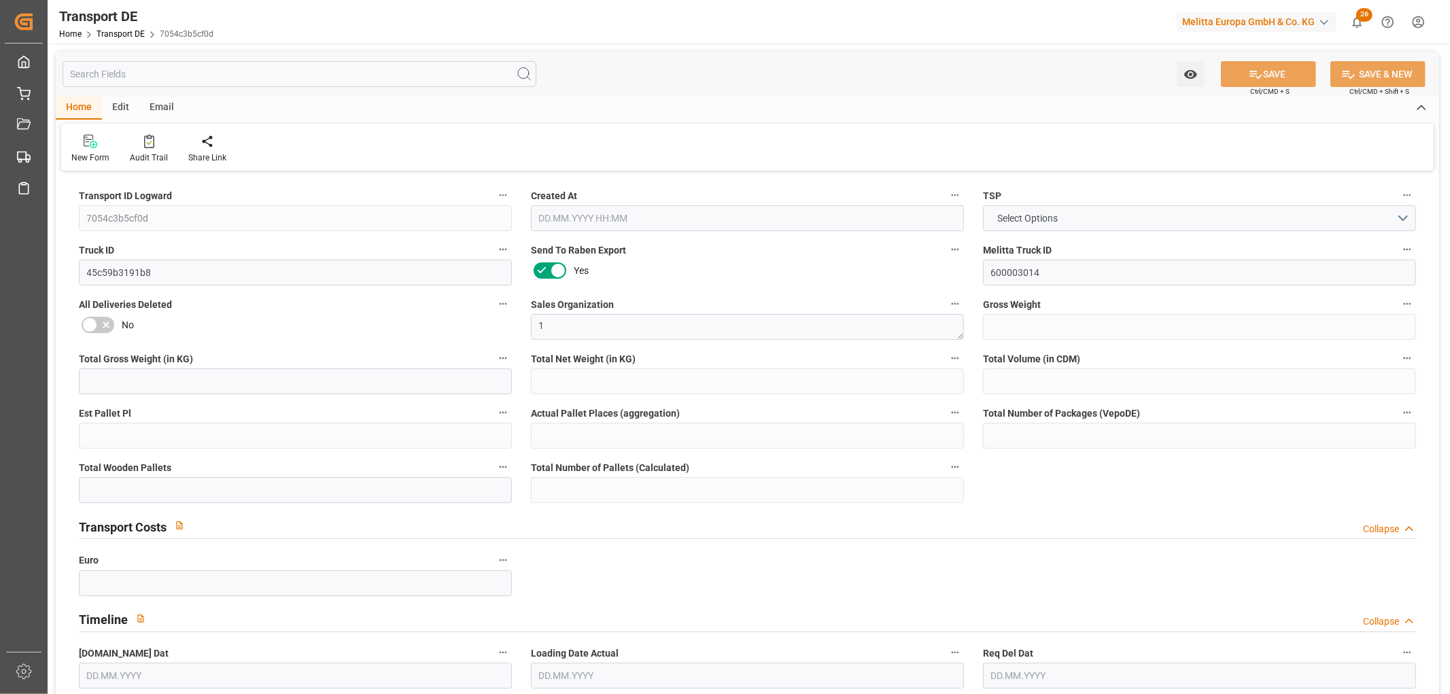
type input "144"
type input "61.582"
type input "57.1"
type input "[DATE] 10:35"
type input "[DATE]"
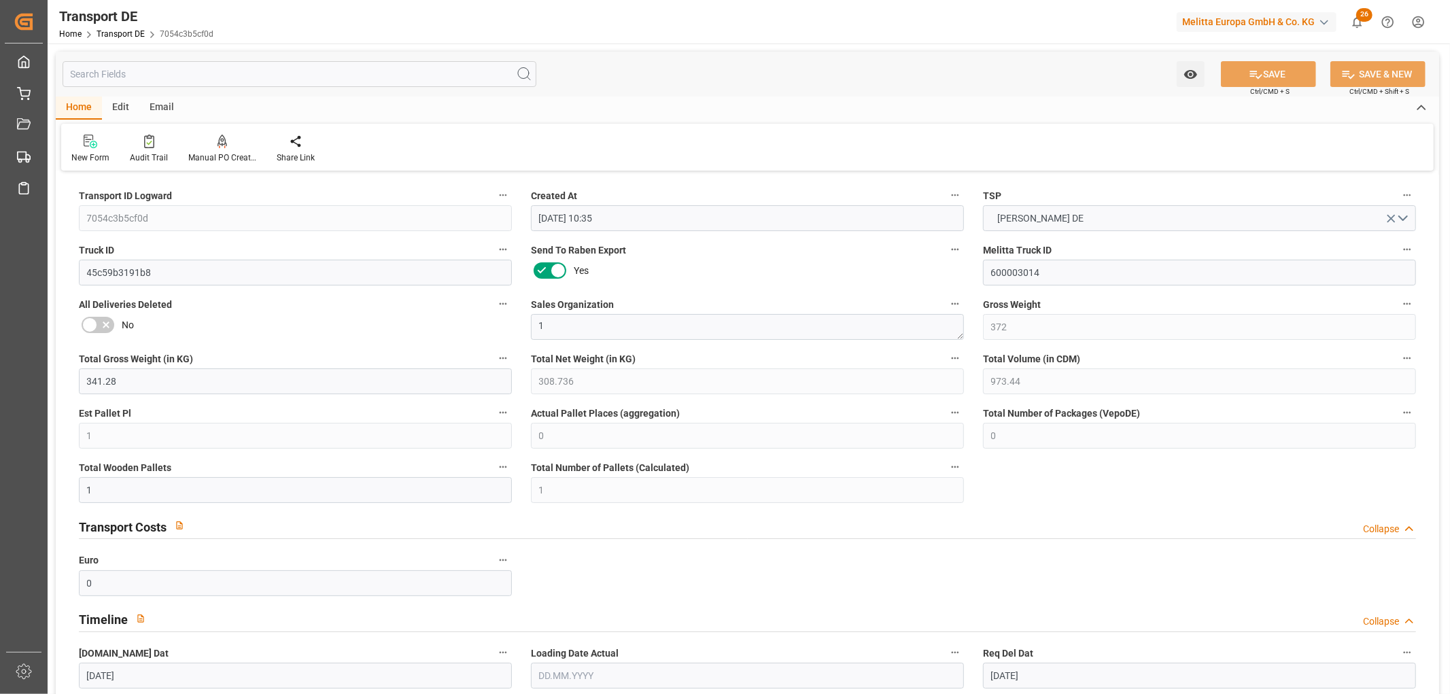
type input "[DATE]"
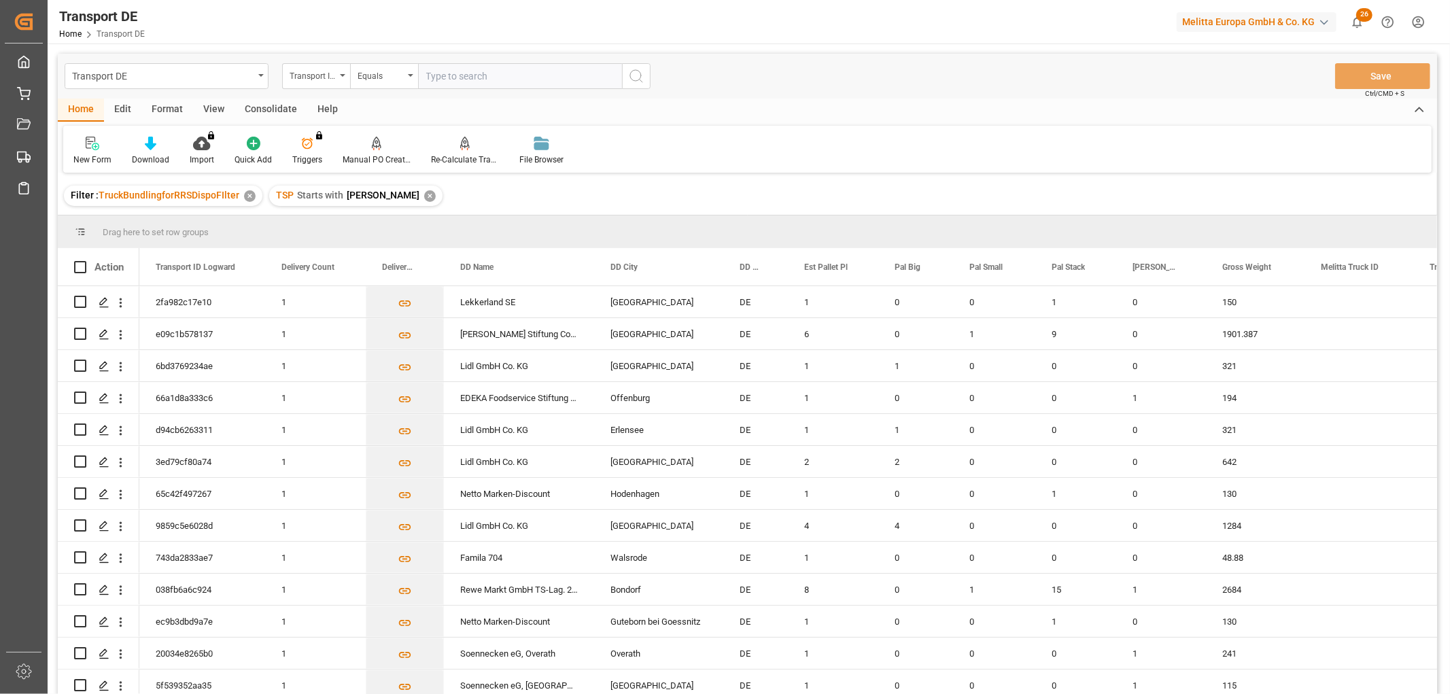
click at [424, 192] on div "✕" at bounding box center [430, 196] width 12 height 12
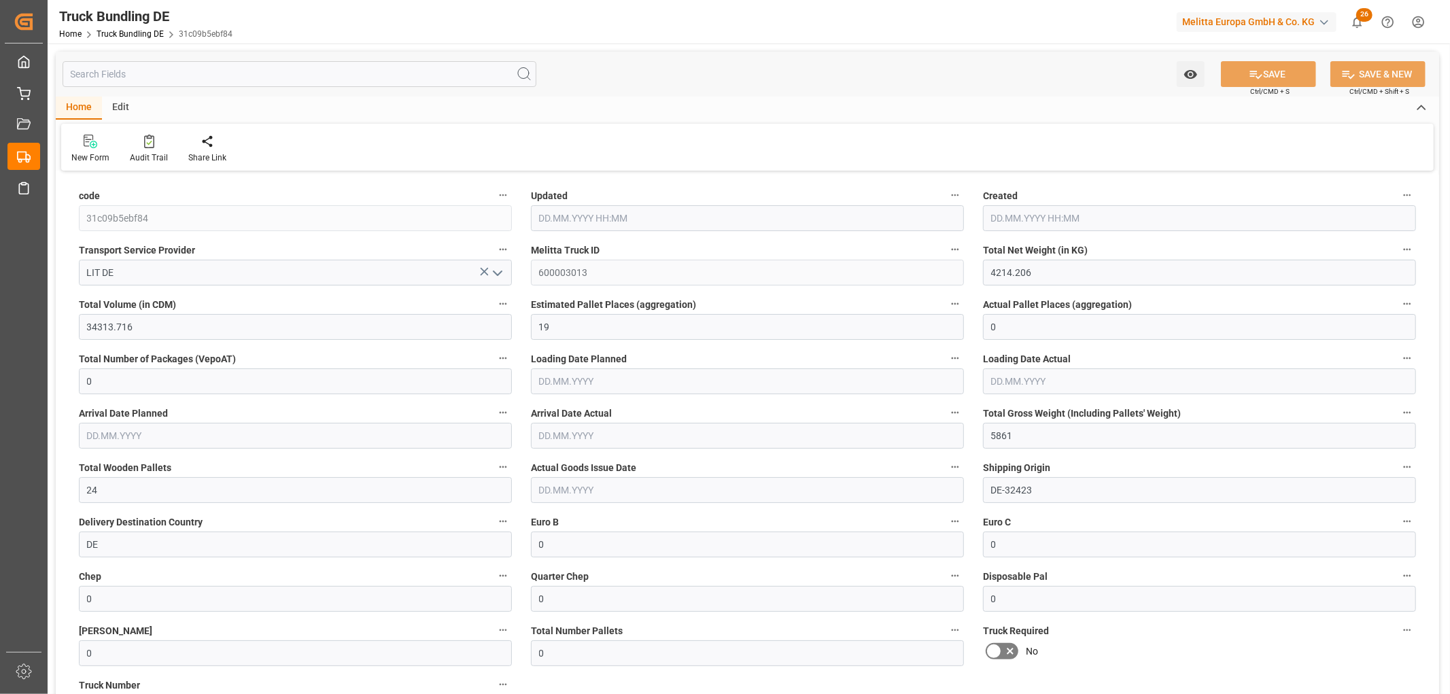
type input "[DATE] 10:28"
type input "[DATE]"
type input "02.10.2025"
type input "26.09.2025"
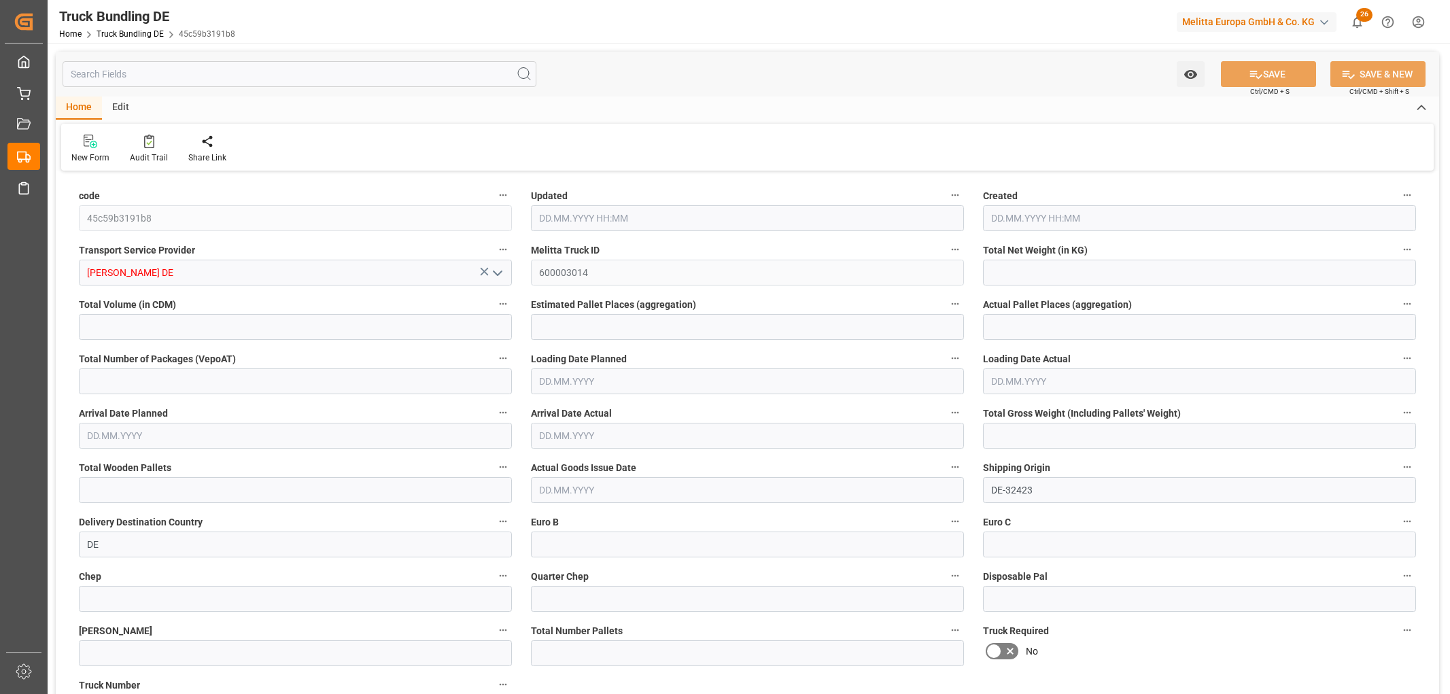
type input "308.736"
type input "973.44"
type input "1"
type input "0"
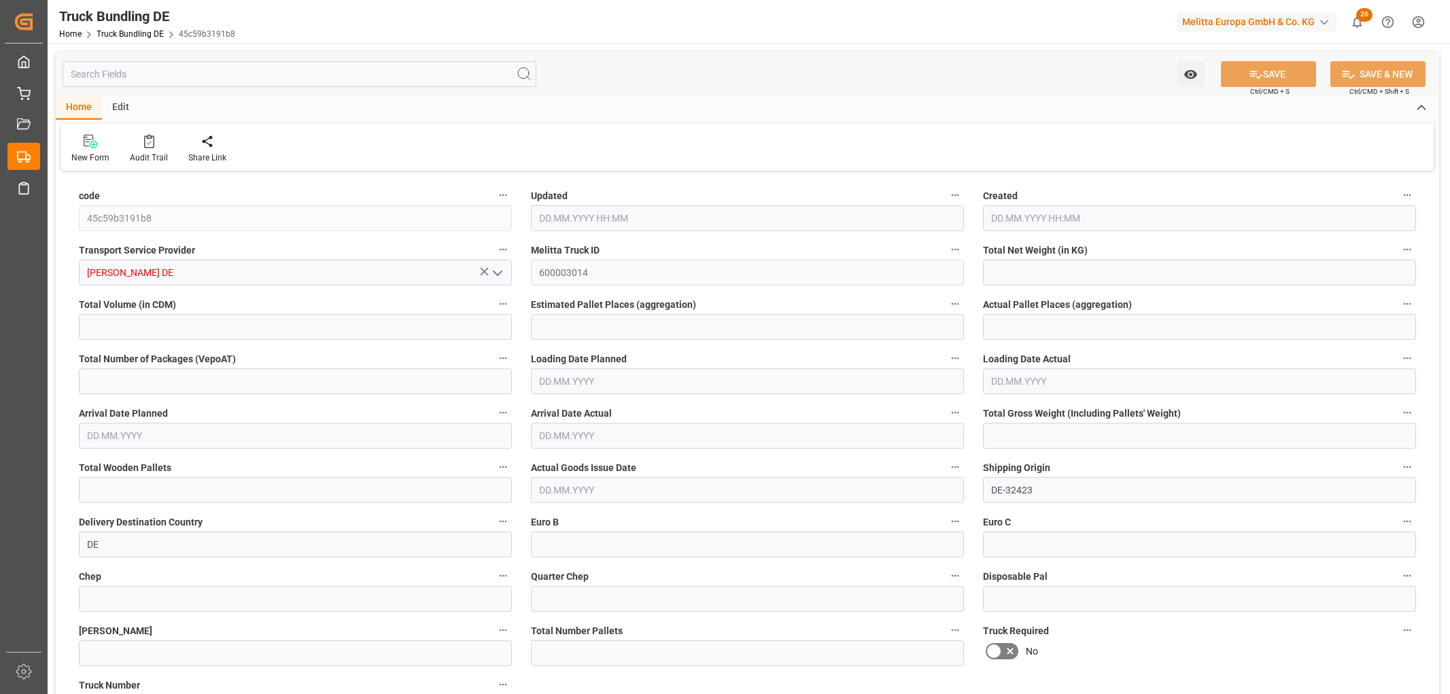
type input "372"
type input "1"
type input "0"
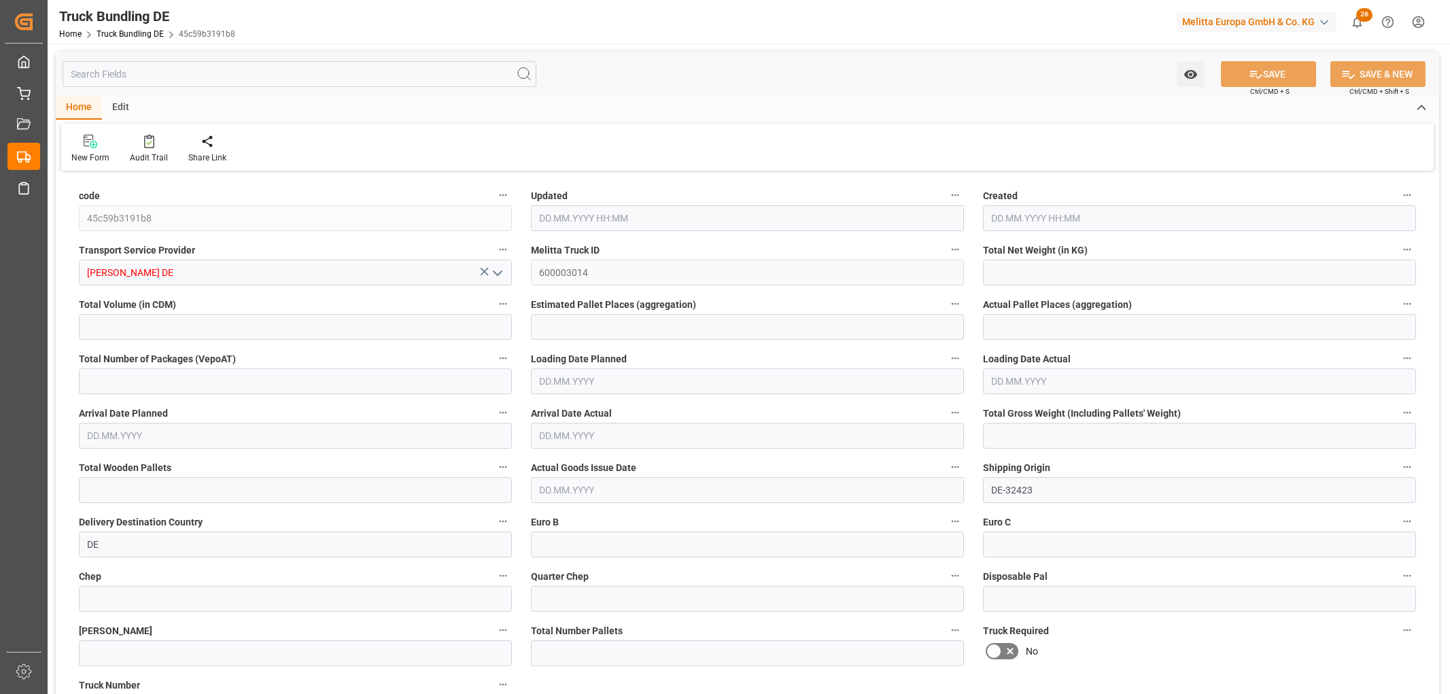
type input "0"
type input "26.09.2025 10:41"
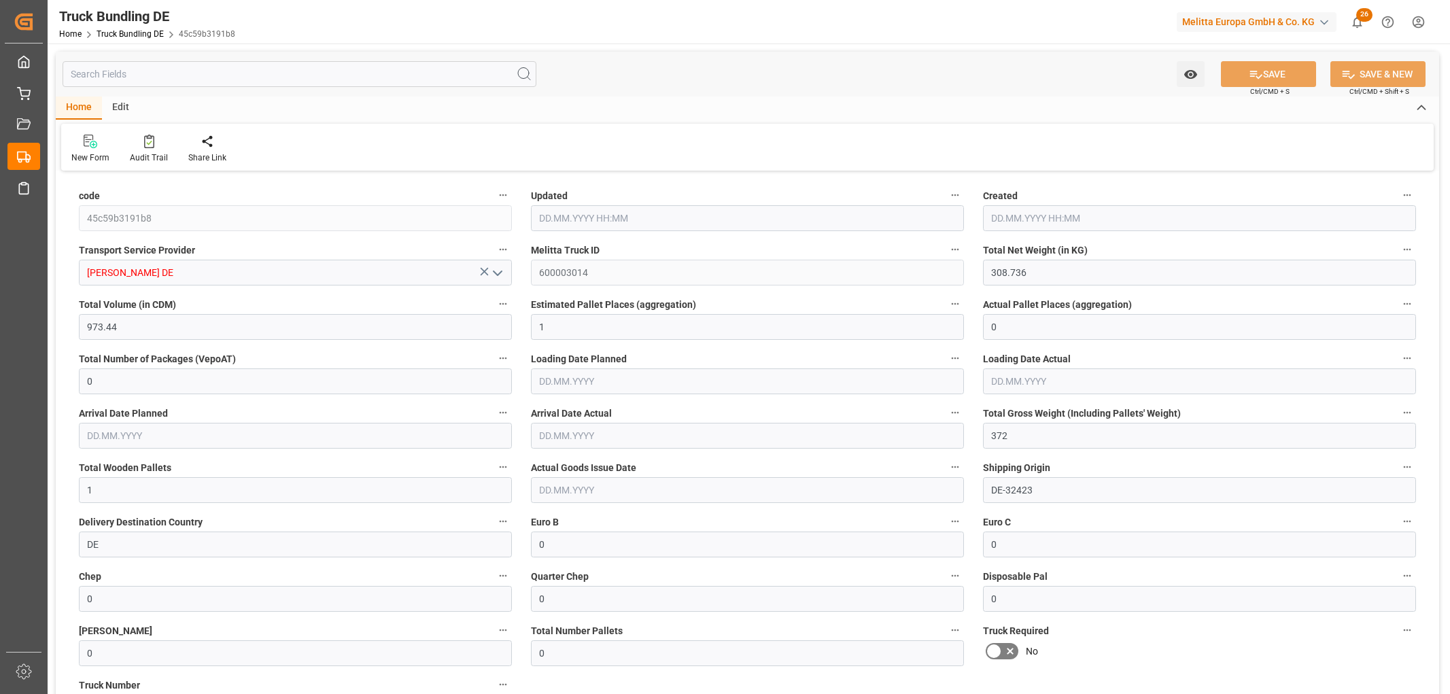
type input "26.09.2025 10:41"
type input "[DATE]"
type input "26.09.2025"
